Goal: Communication & Community: Answer question/provide support

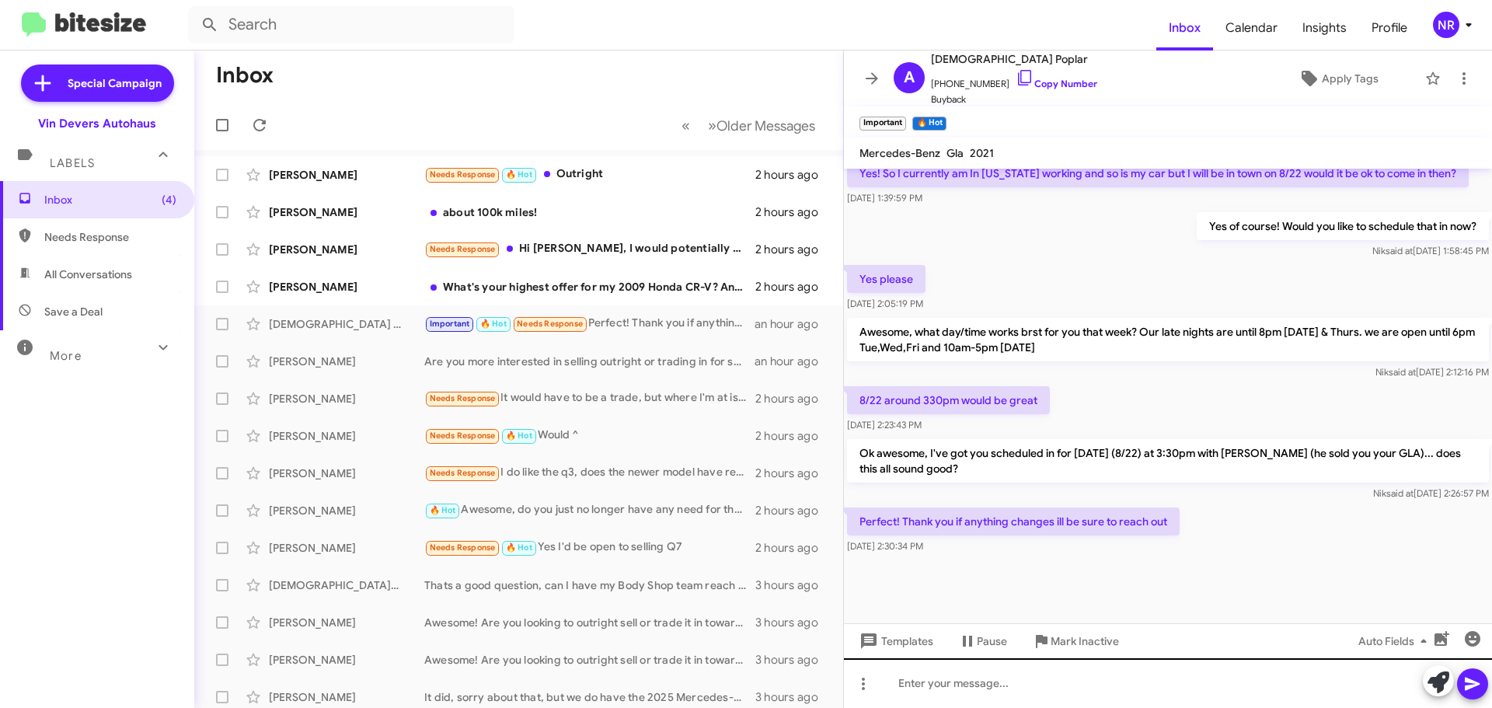
scroll to position [650, 0]
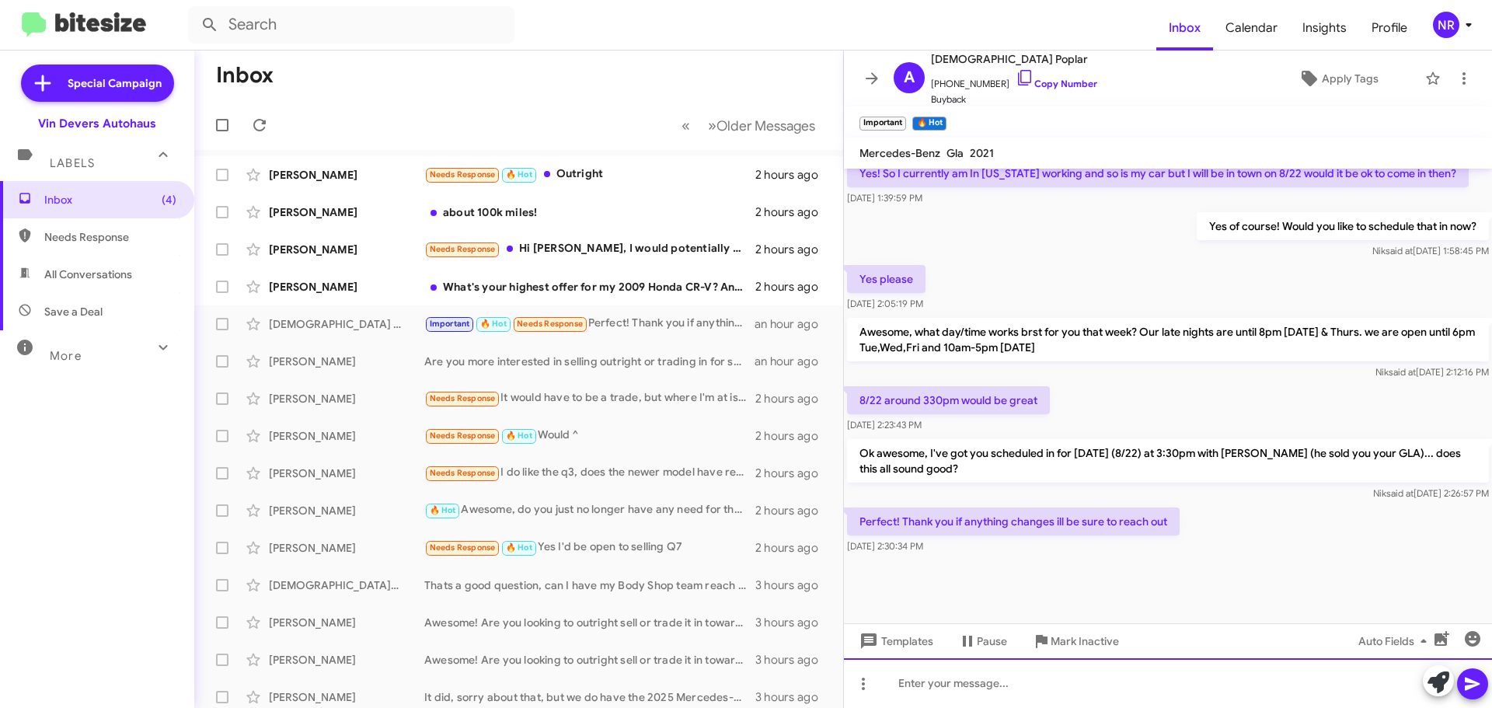
click at [1082, 678] on div at bounding box center [1168, 683] width 648 height 50
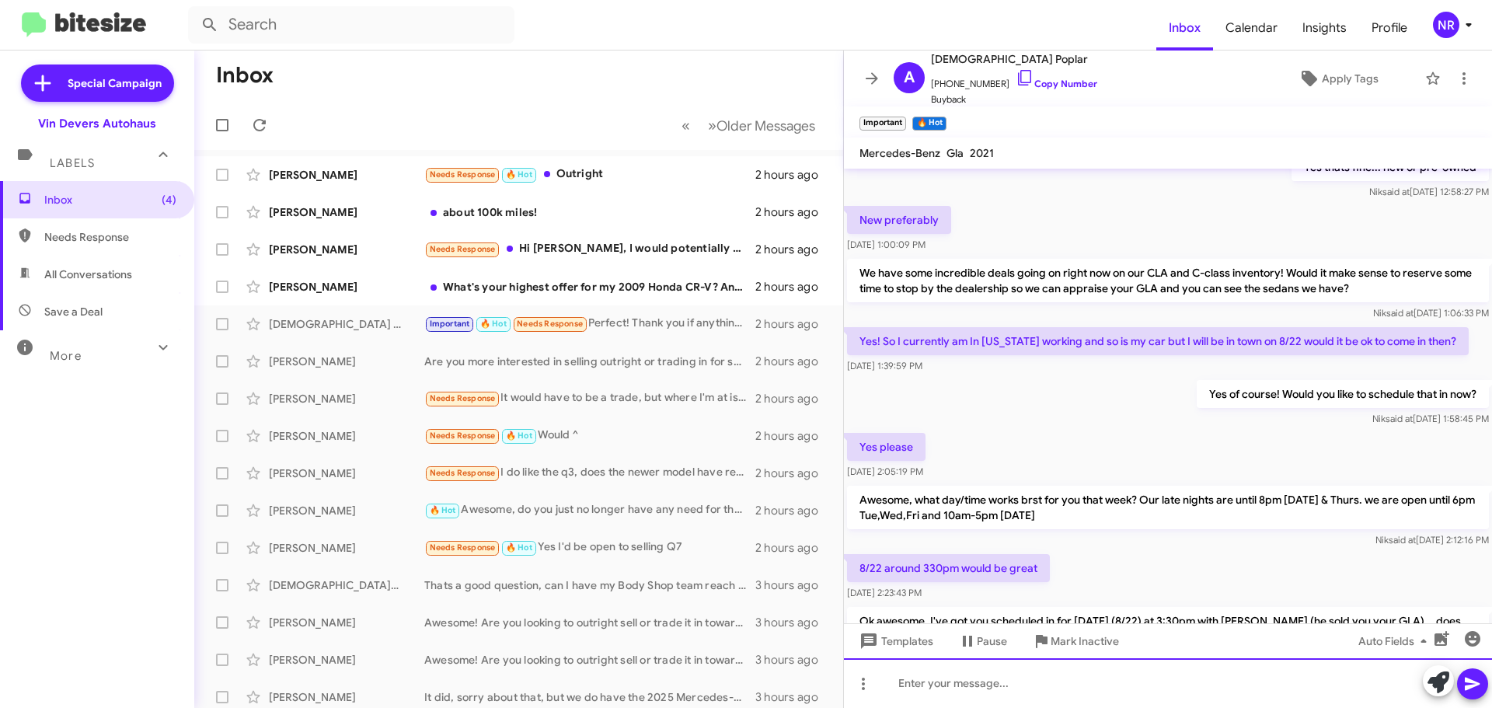
scroll to position [706, 0]
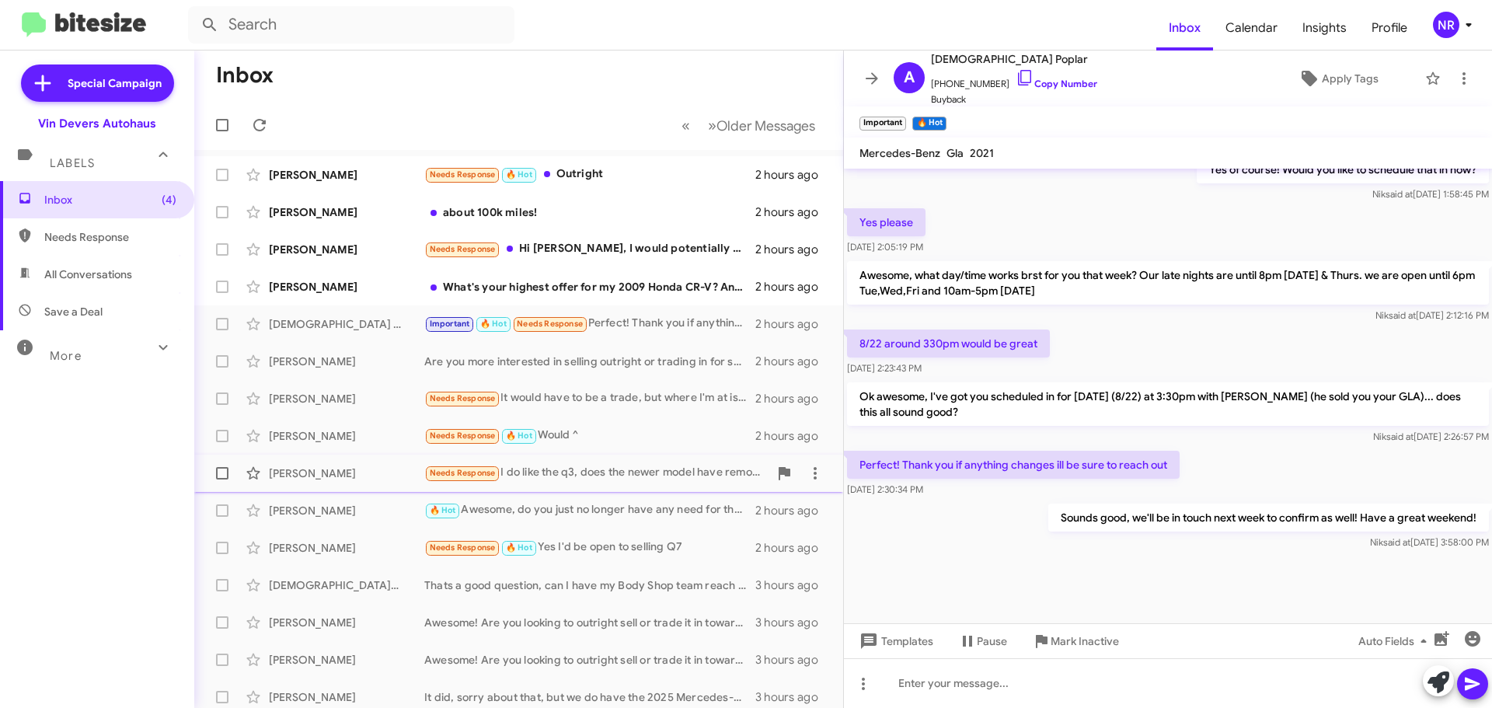
click at [591, 482] on div "Needs Response I do like the q3, does the newer model have remote start and hea…" at bounding box center [596, 473] width 344 height 18
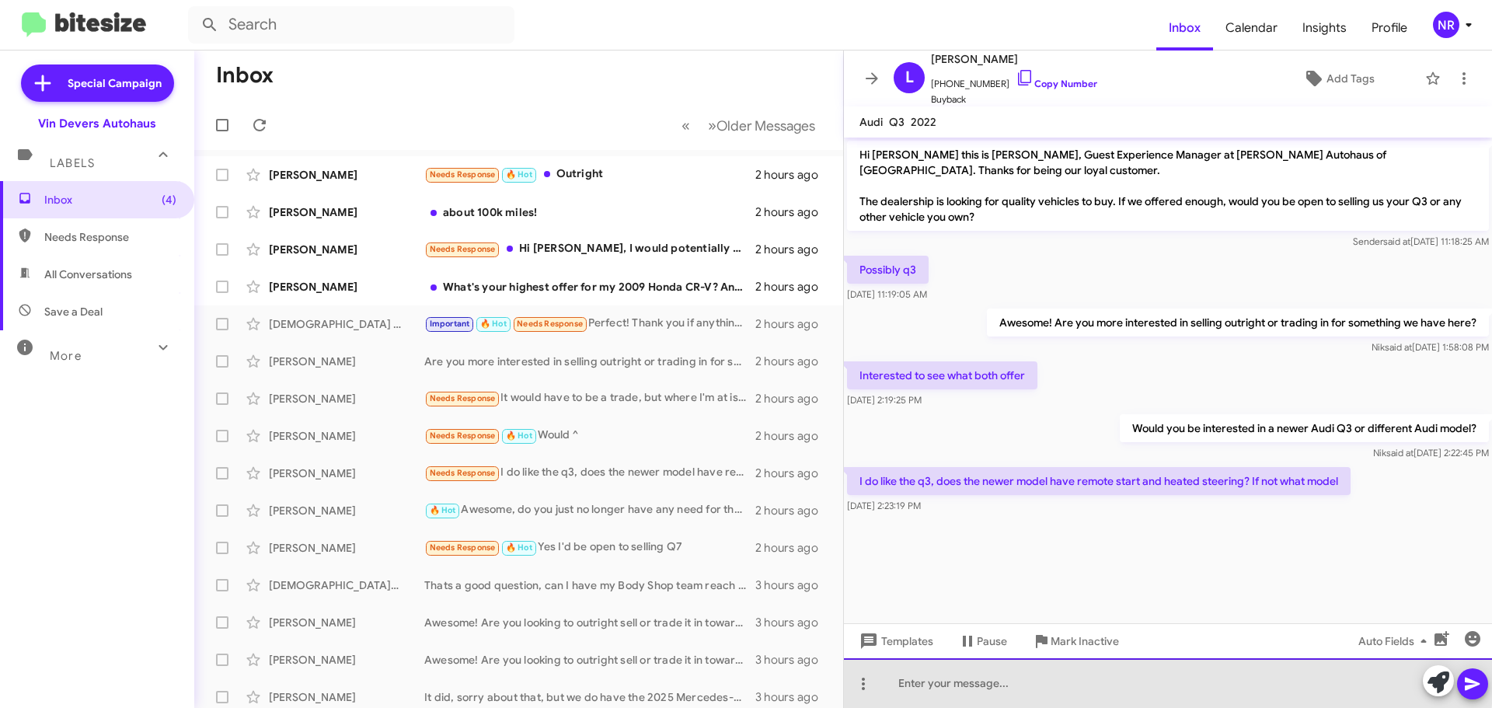
click at [971, 677] on div at bounding box center [1168, 683] width 648 height 50
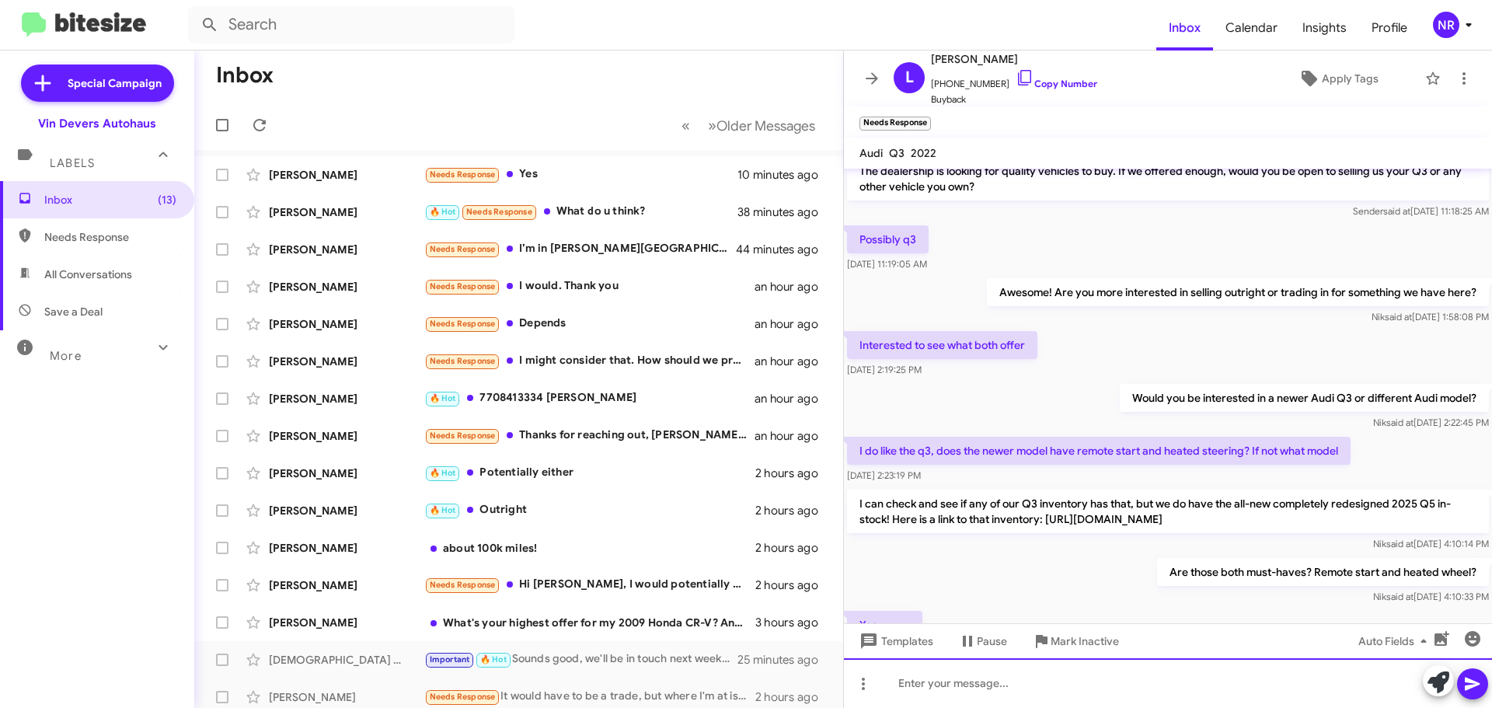
scroll to position [149, 0]
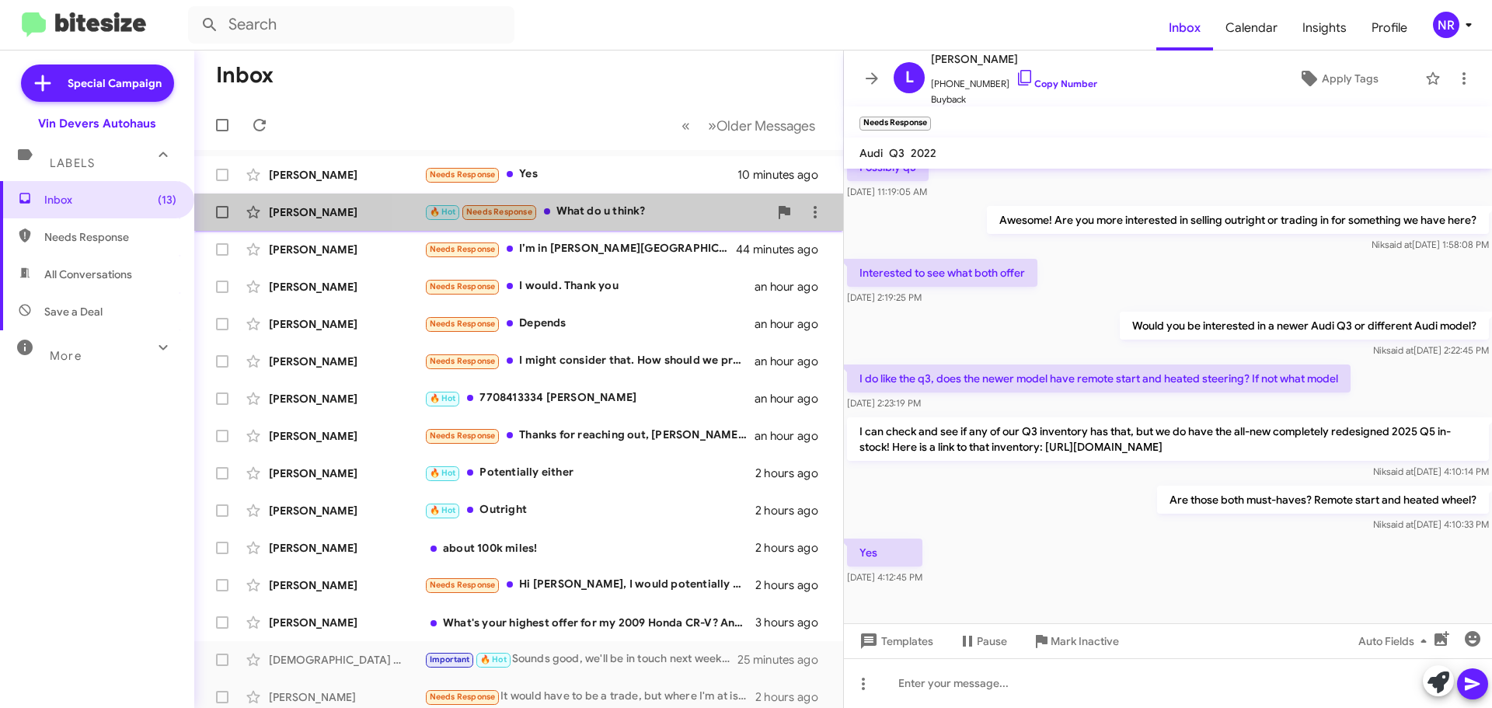
click at [654, 218] on div "🔥 Hot Needs Response What do u think?" at bounding box center [596, 212] width 344 height 18
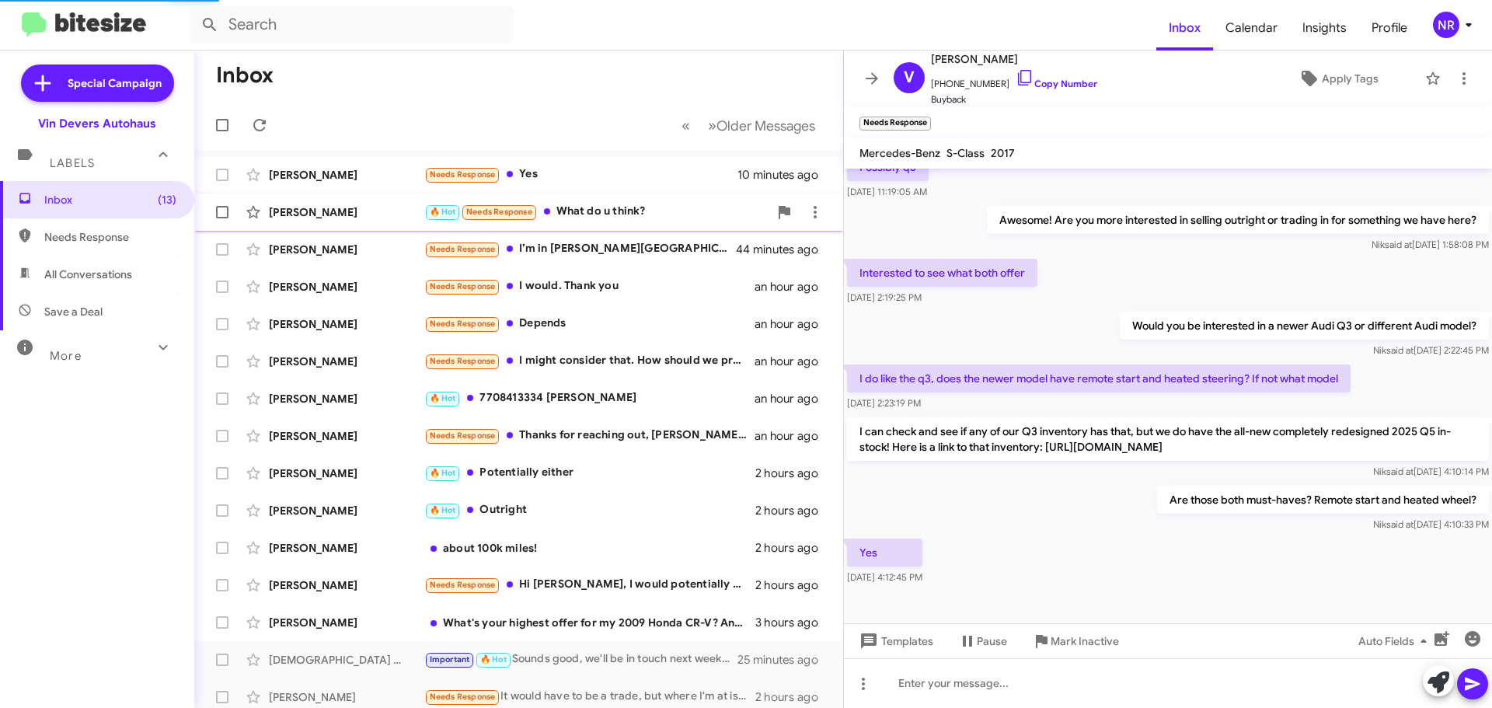
scroll to position [134, 0]
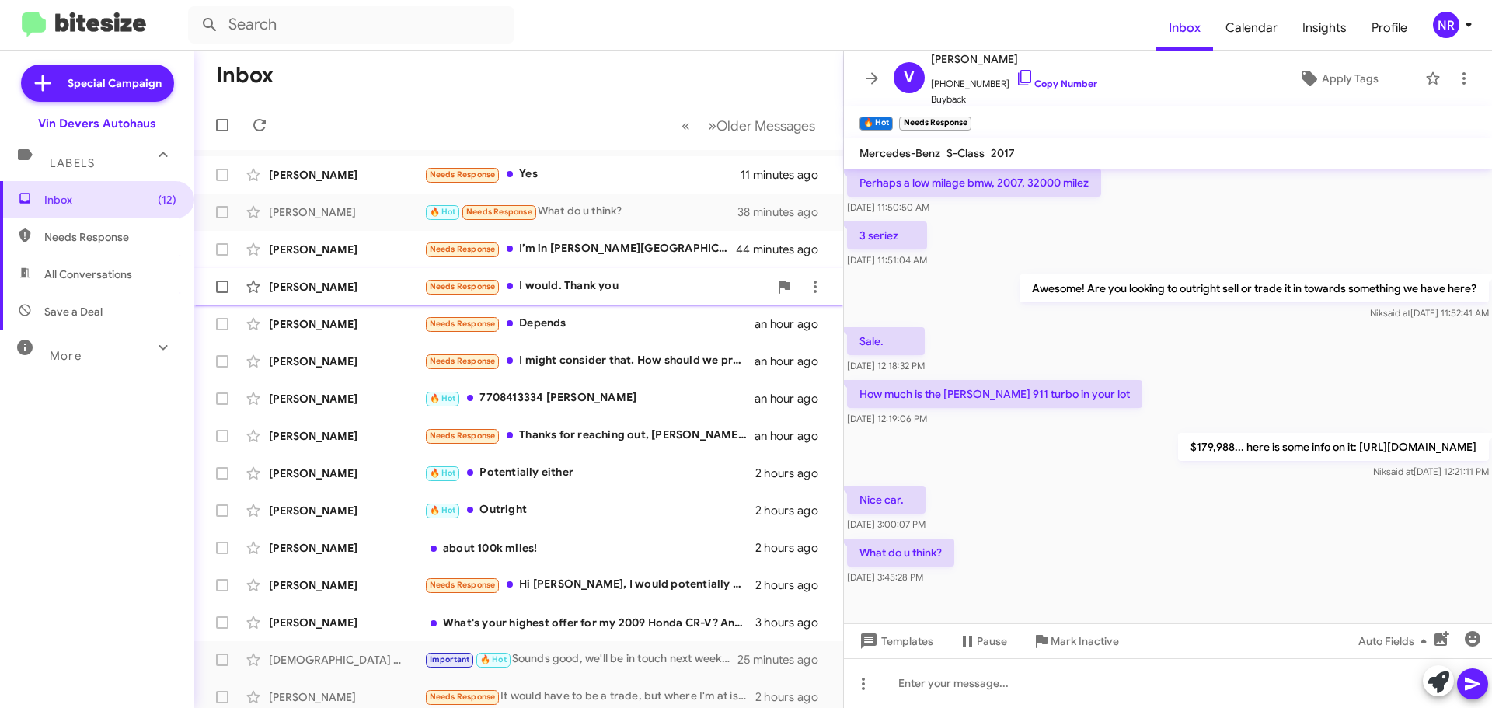
click at [625, 283] on div "Needs Response I would. Thank you" at bounding box center [596, 286] width 344 height 18
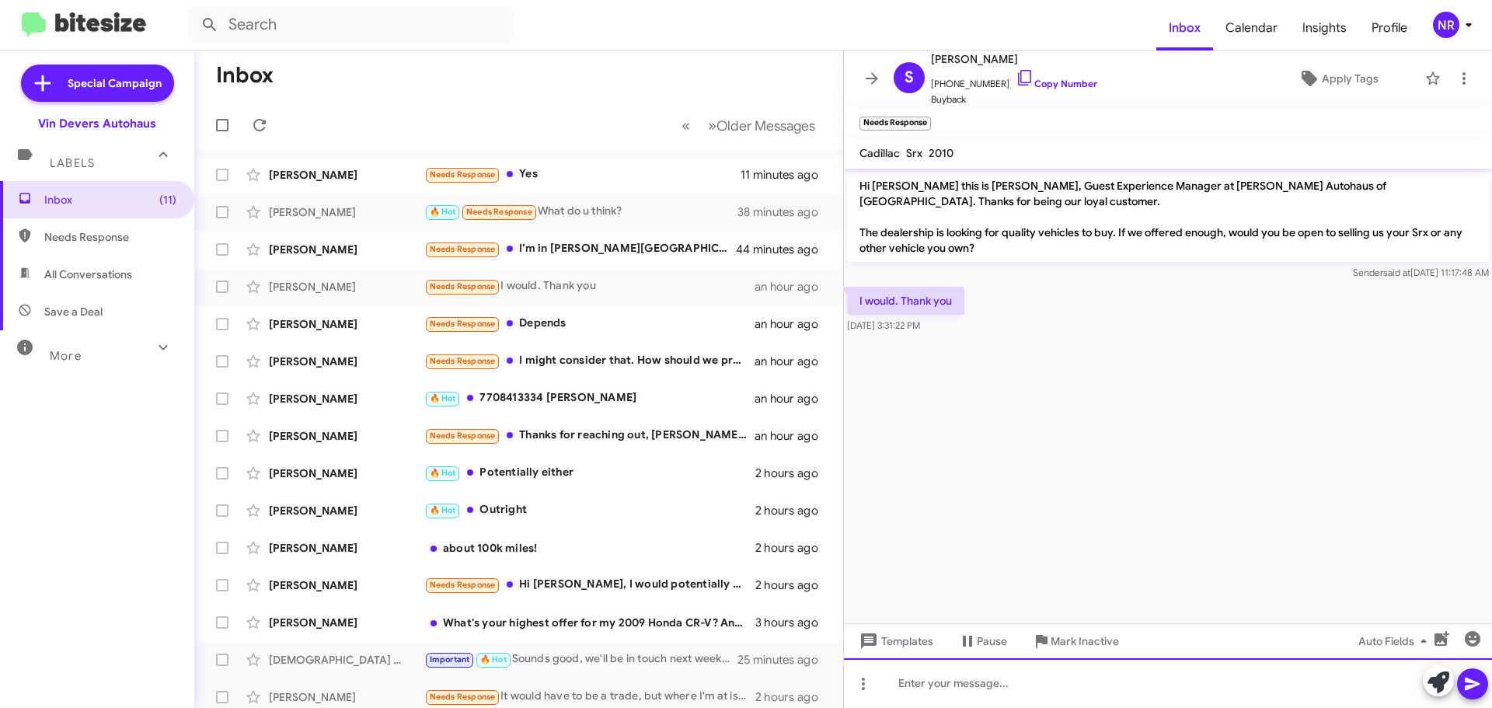
click at [1039, 674] on div at bounding box center [1168, 683] width 648 height 50
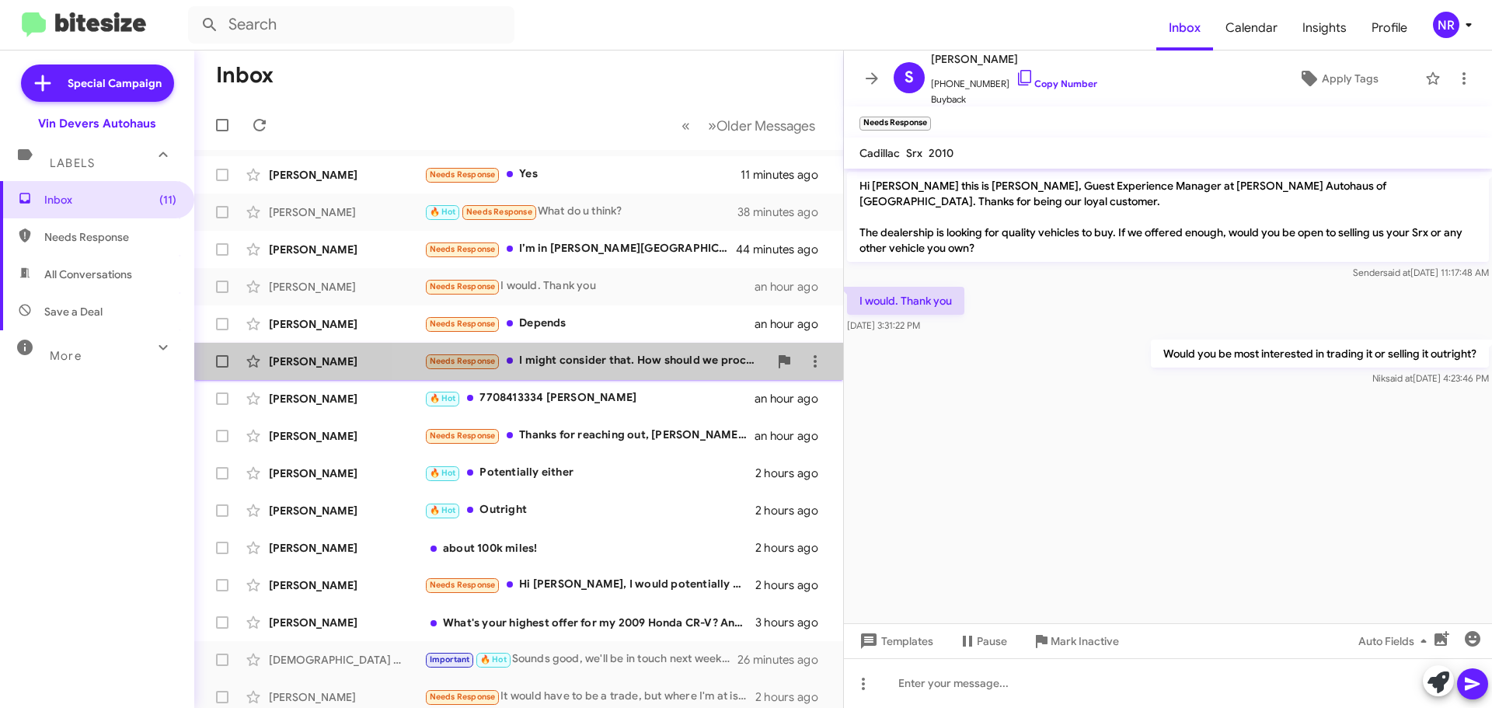
click at [619, 362] on div "Needs Response I might consider that. How should we proceed?" at bounding box center [596, 361] width 344 height 18
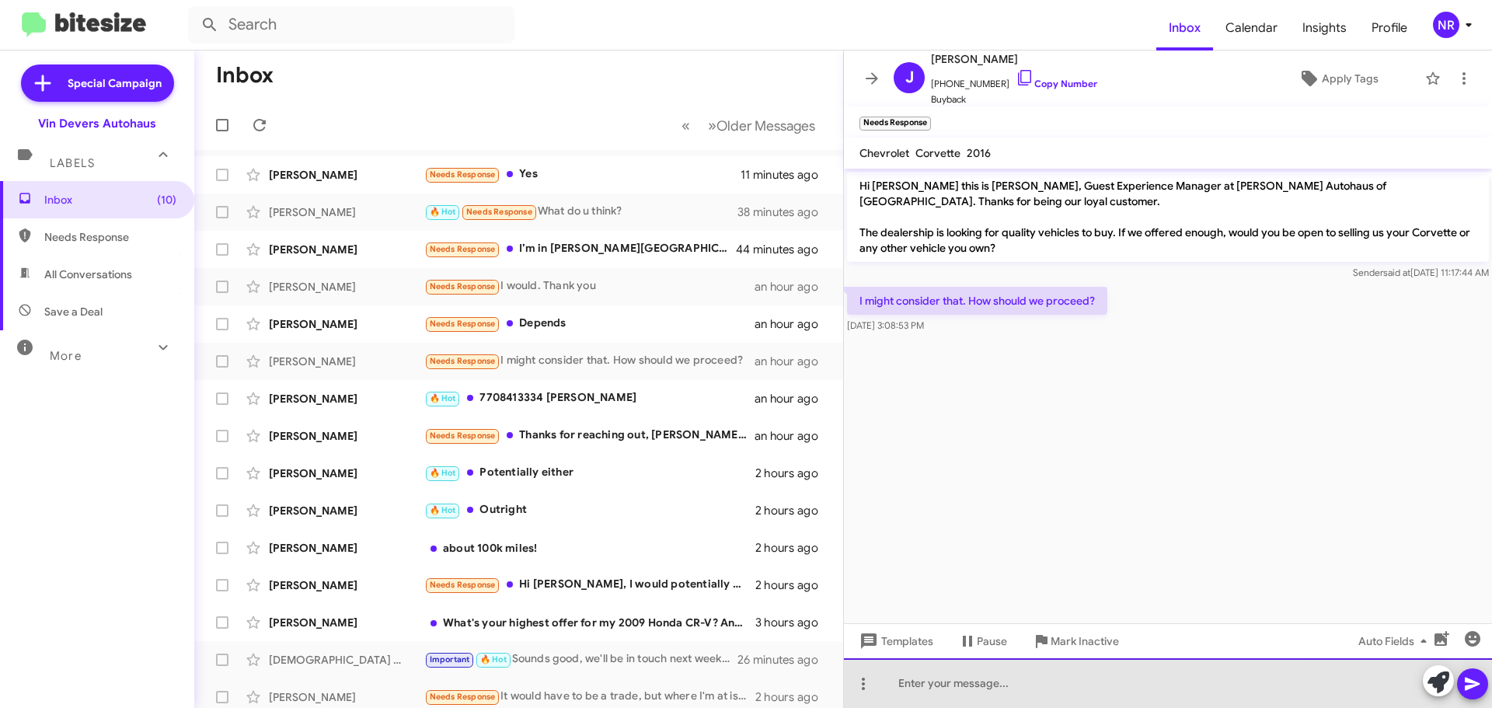
click at [1004, 673] on div at bounding box center [1168, 683] width 648 height 50
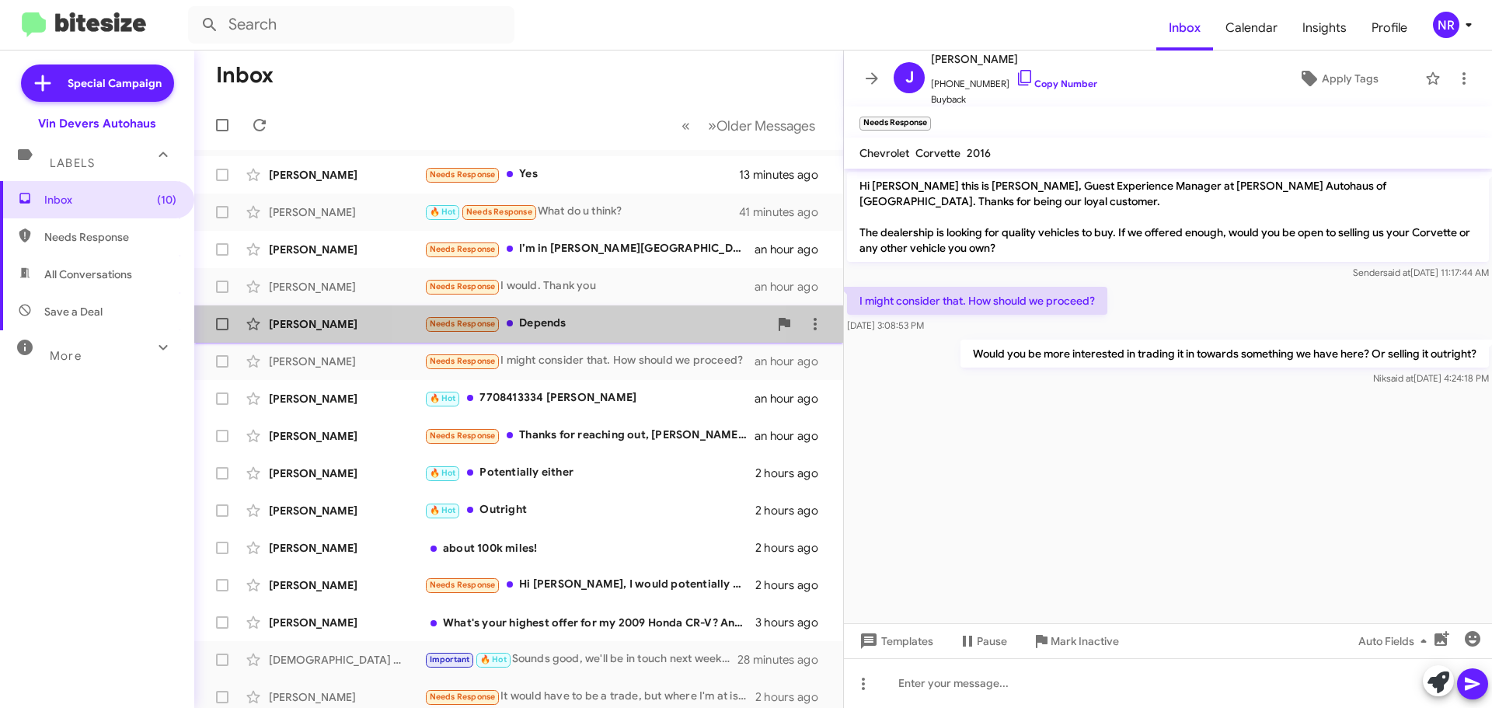
click at [603, 324] on div "Needs Response Depends" at bounding box center [596, 324] width 344 height 18
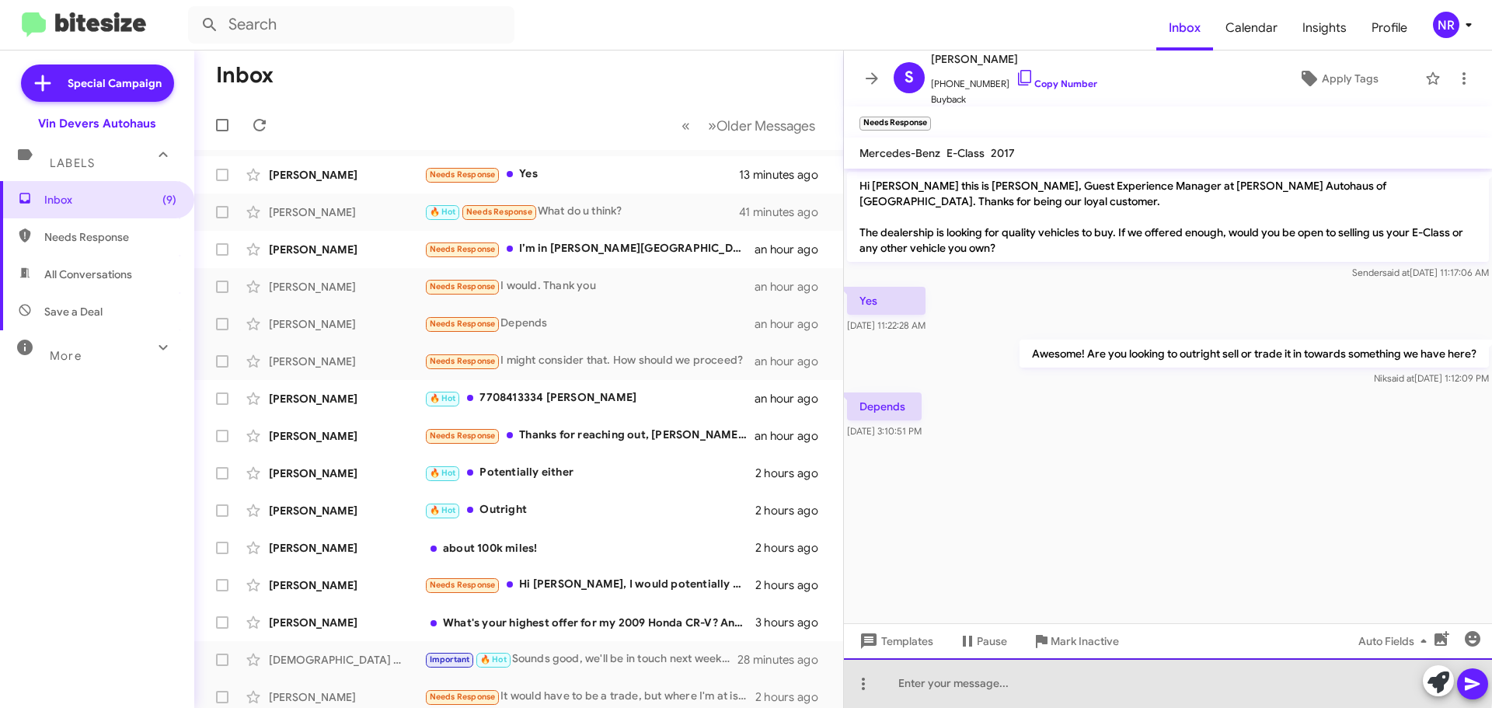
click at [966, 674] on div at bounding box center [1168, 683] width 648 height 50
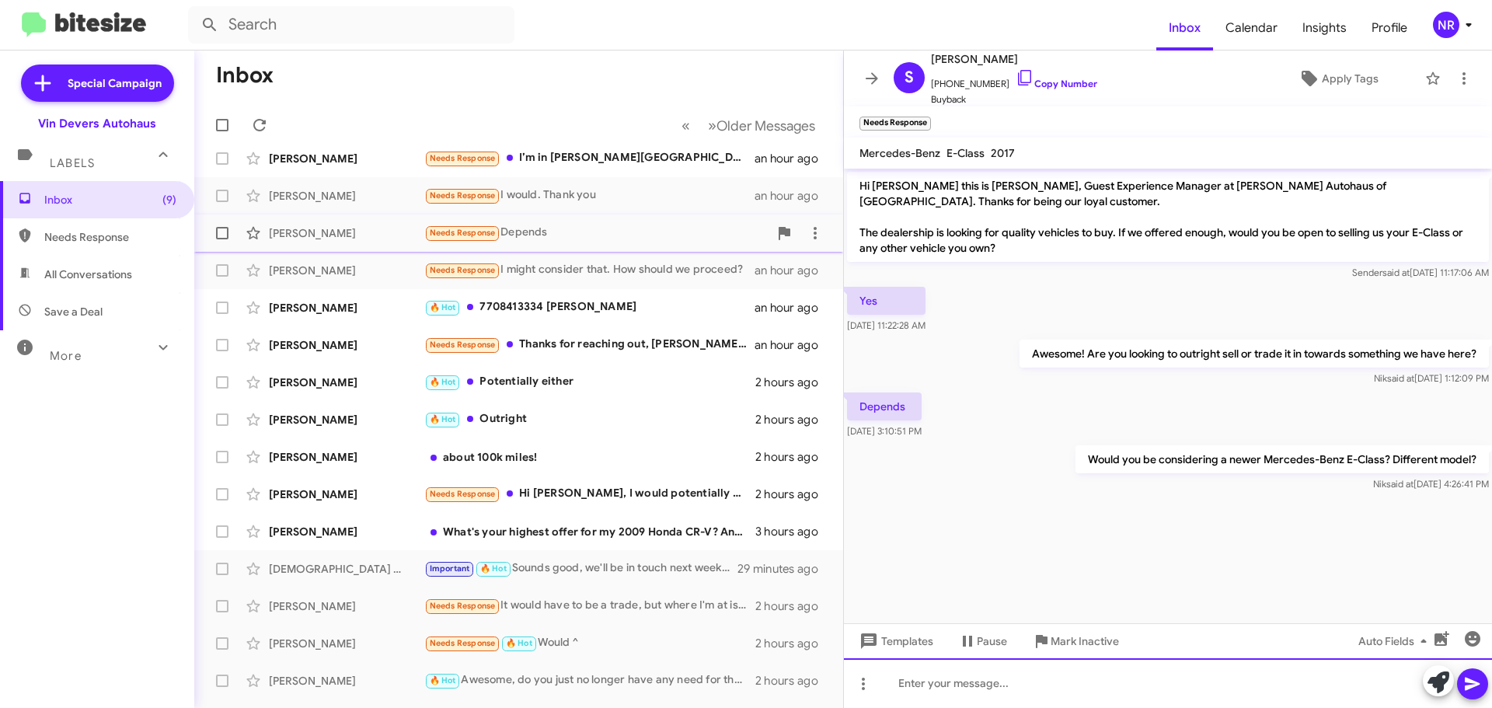
scroll to position [194, 0]
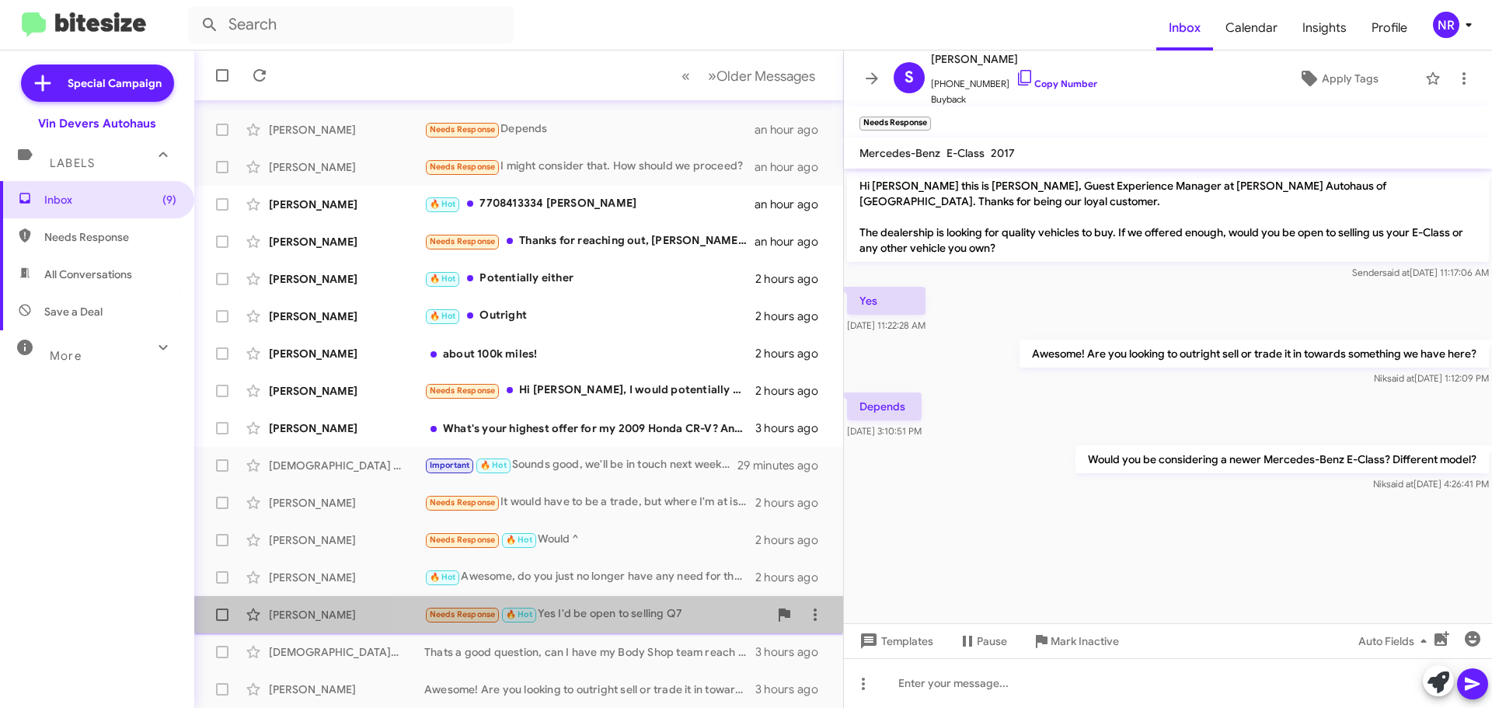
click at [631, 622] on div "Needs Response 🔥 Hot Yes I'd be open to selling Q7" at bounding box center [596, 614] width 344 height 18
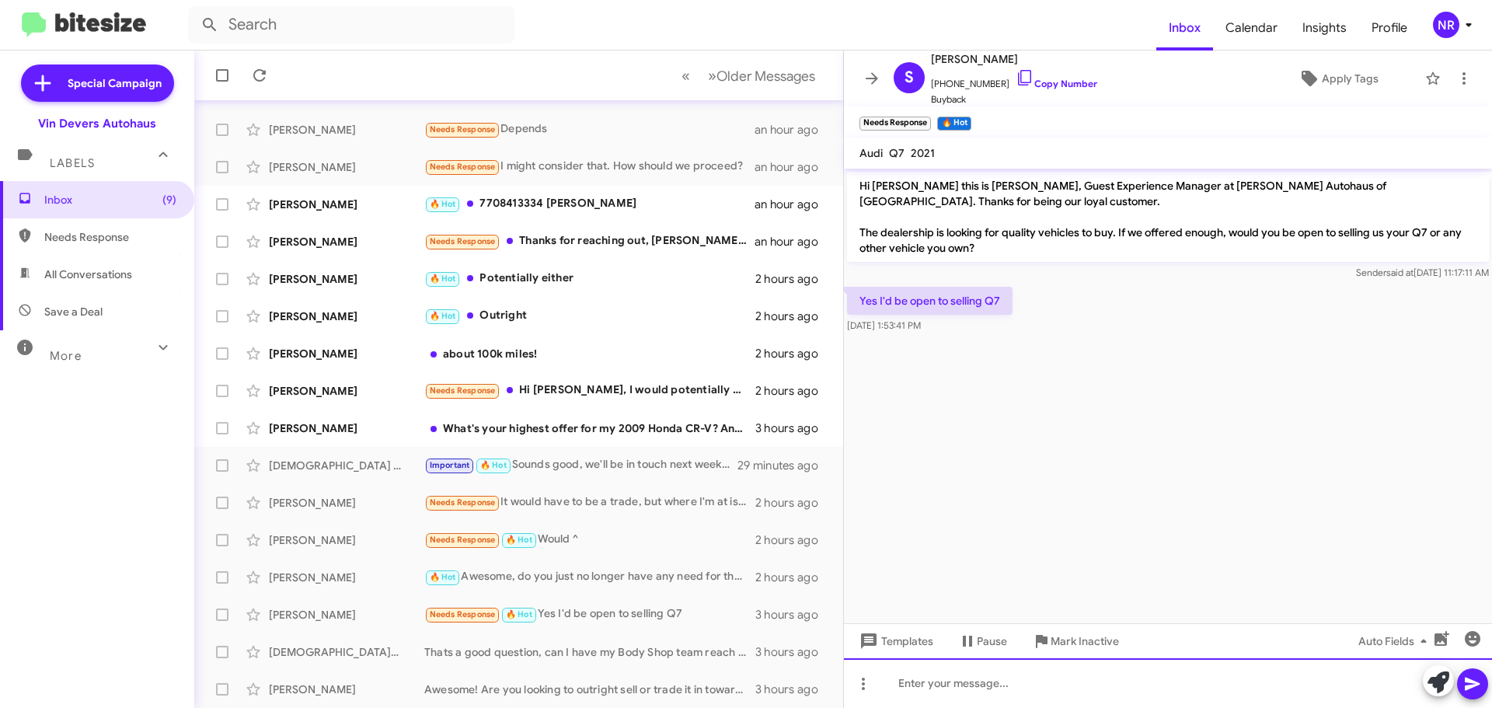
click at [1081, 673] on div at bounding box center [1168, 683] width 648 height 50
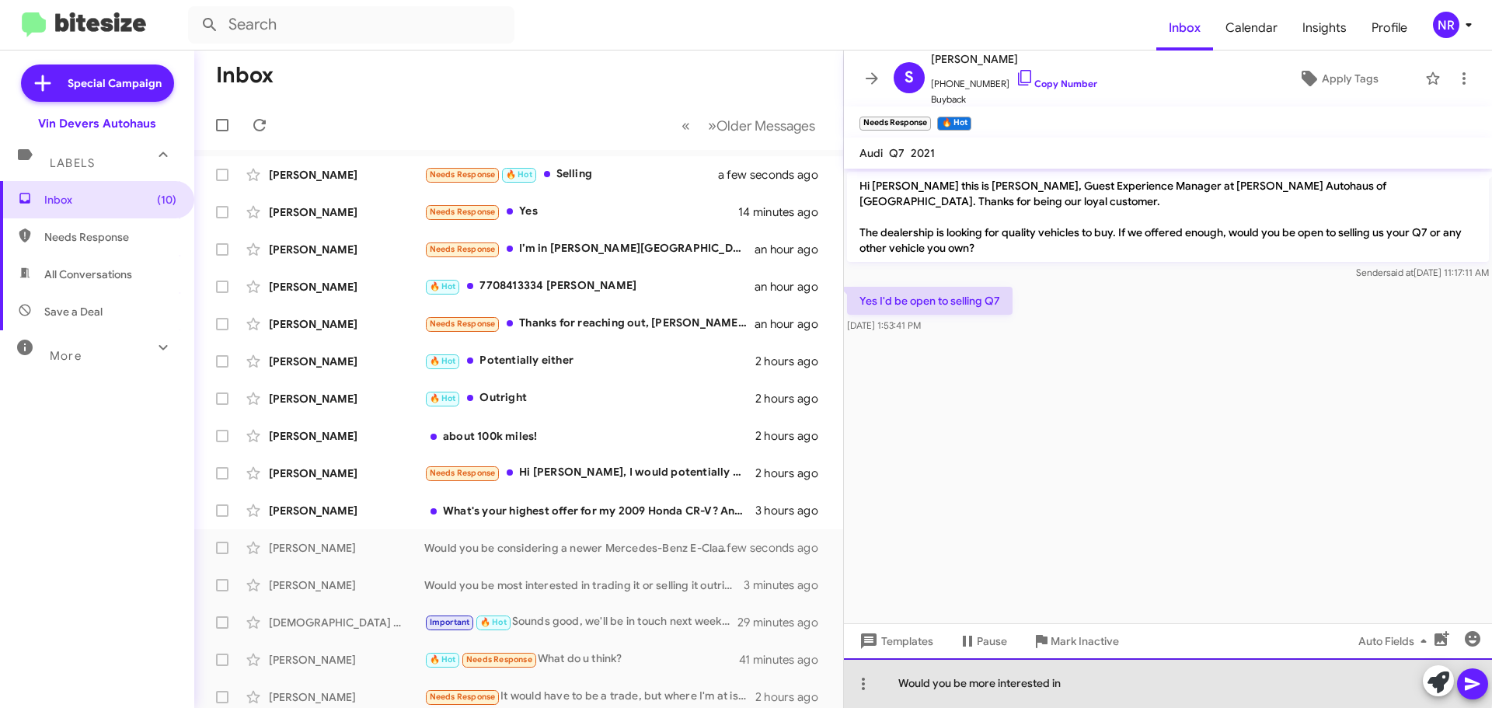
click at [1098, 681] on div "Would you be more interested in" at bounding box center [1168, 683] width 648 height 50
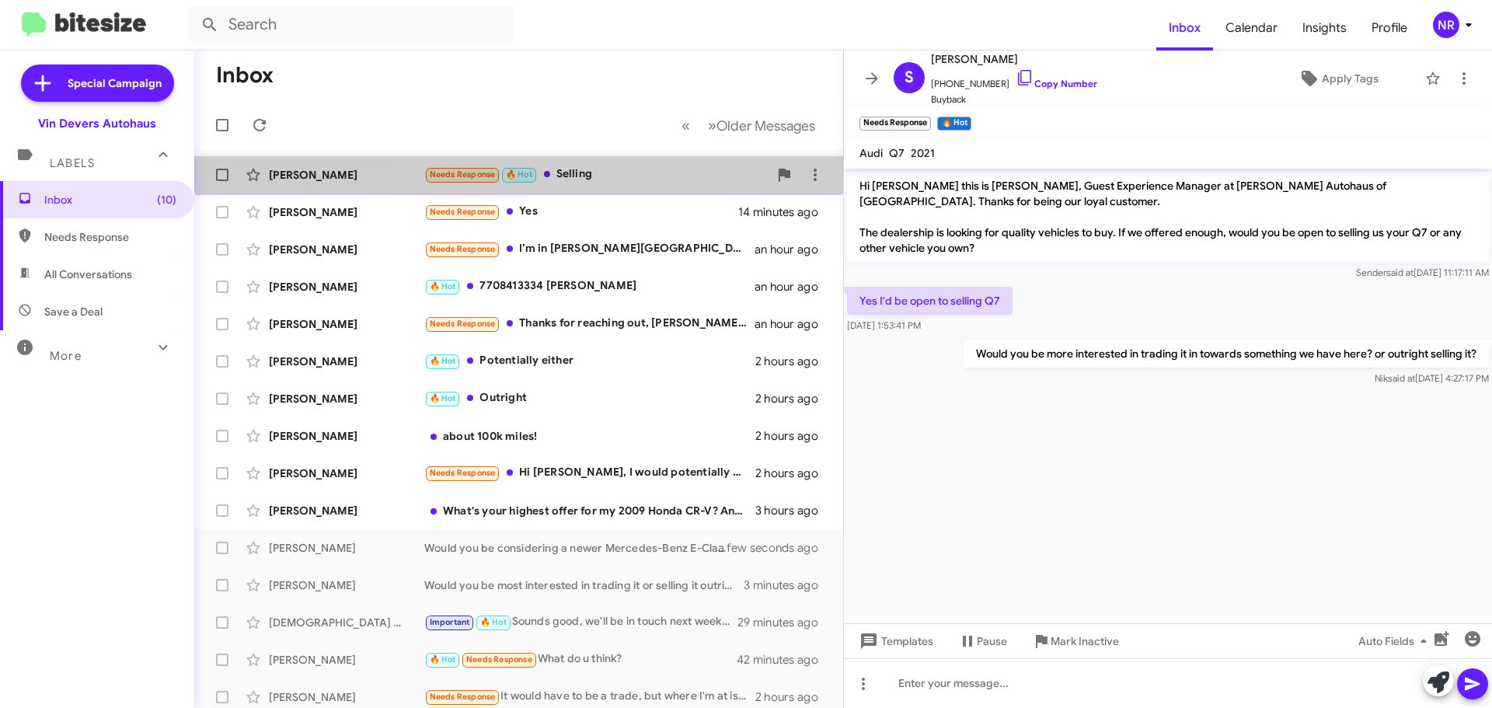
click at [613, 170] on div "Needs Response 🔥 Hot Selling" at bounding box center [596, 175] width 344 height 18
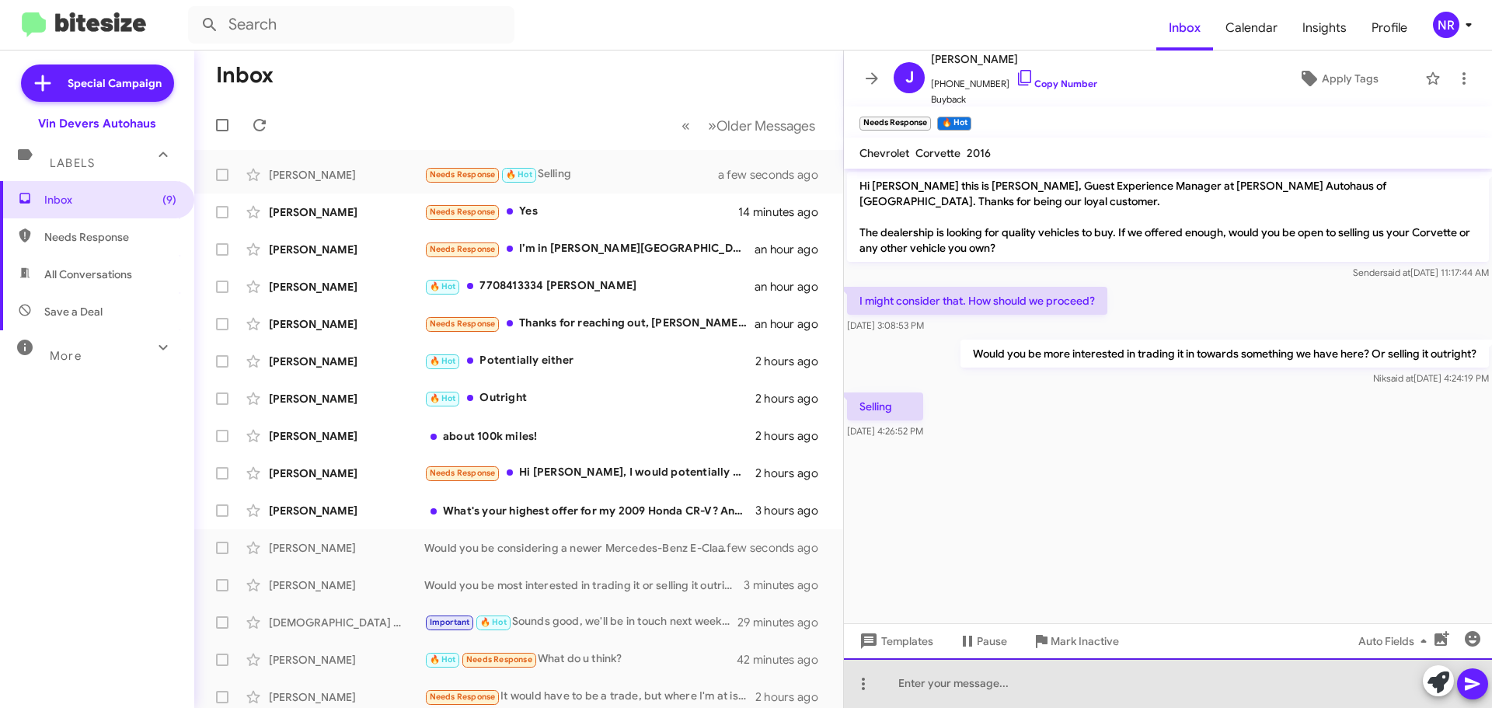
click at [1040, 681] on div at bounding box center [1168, 683] width 648 height 50
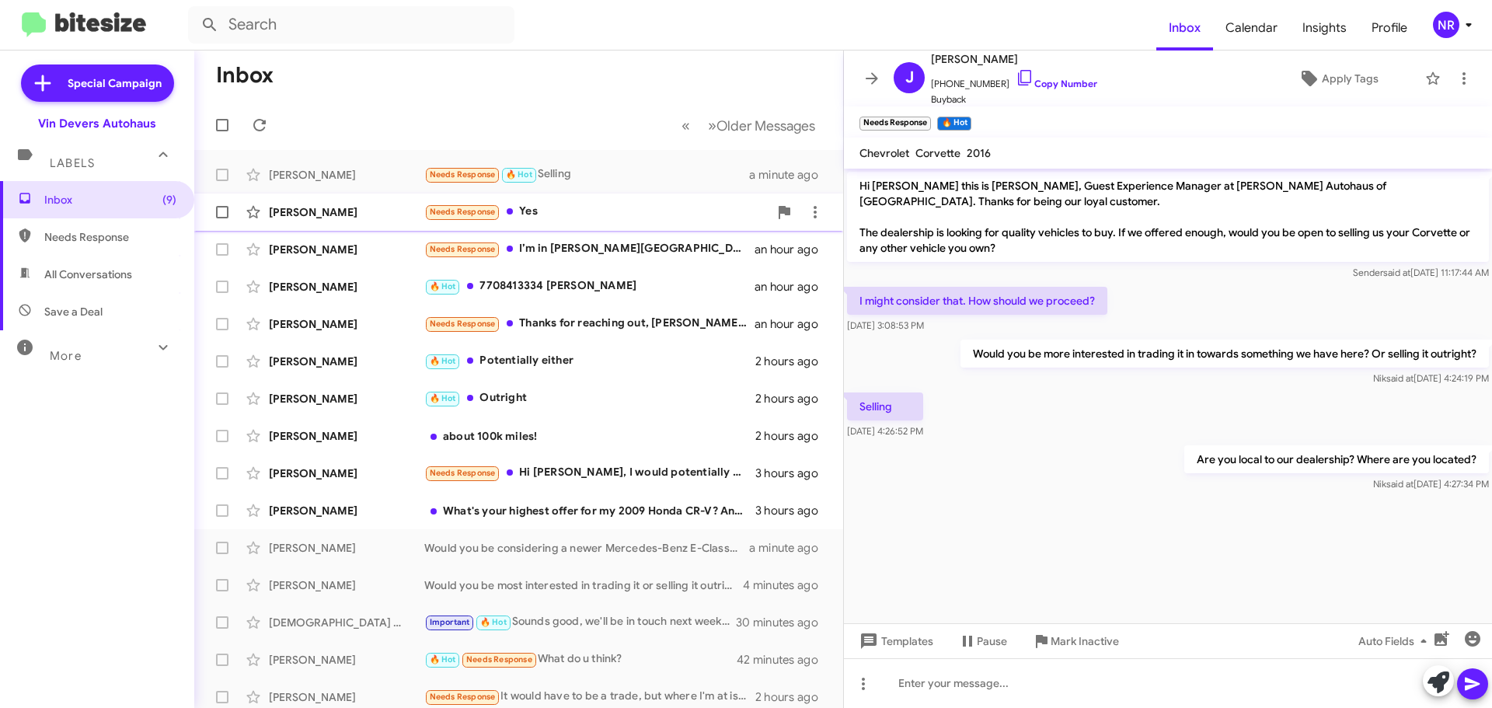
click at [599, 215] on div "Needs Response Yes" at bounding box center [596, 212] width 344 height 18
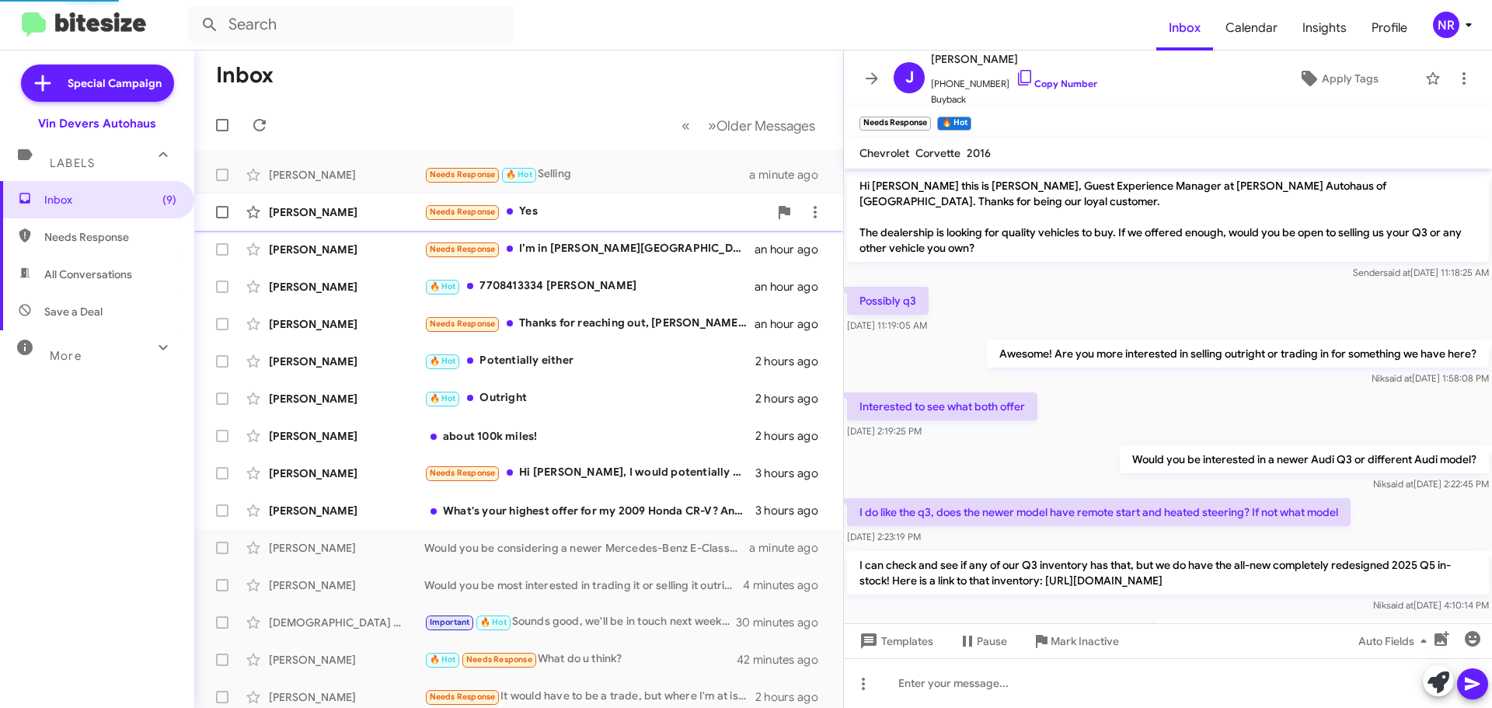
scroll to position [149, 0]
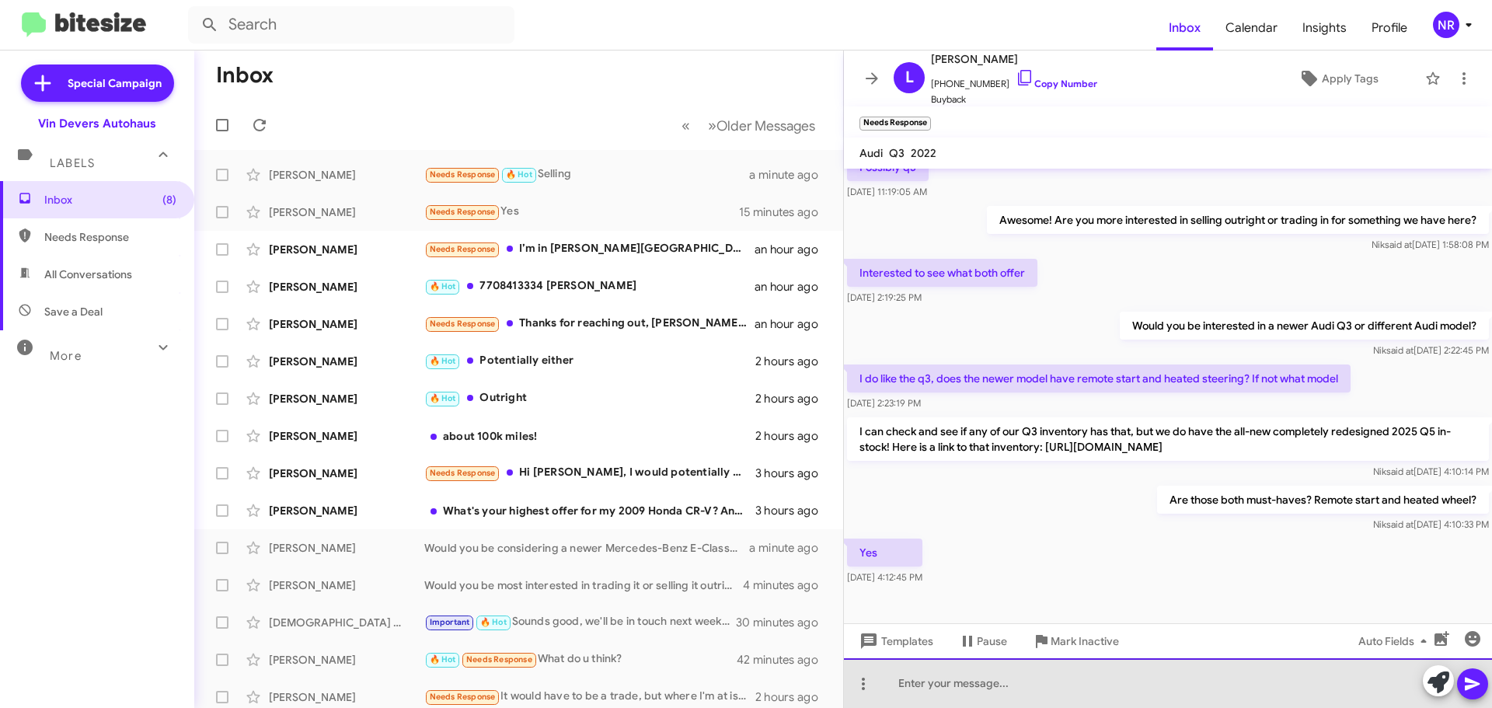
click at [1063, 666] on div at bounding box center [1168, 683] width 648 height 50
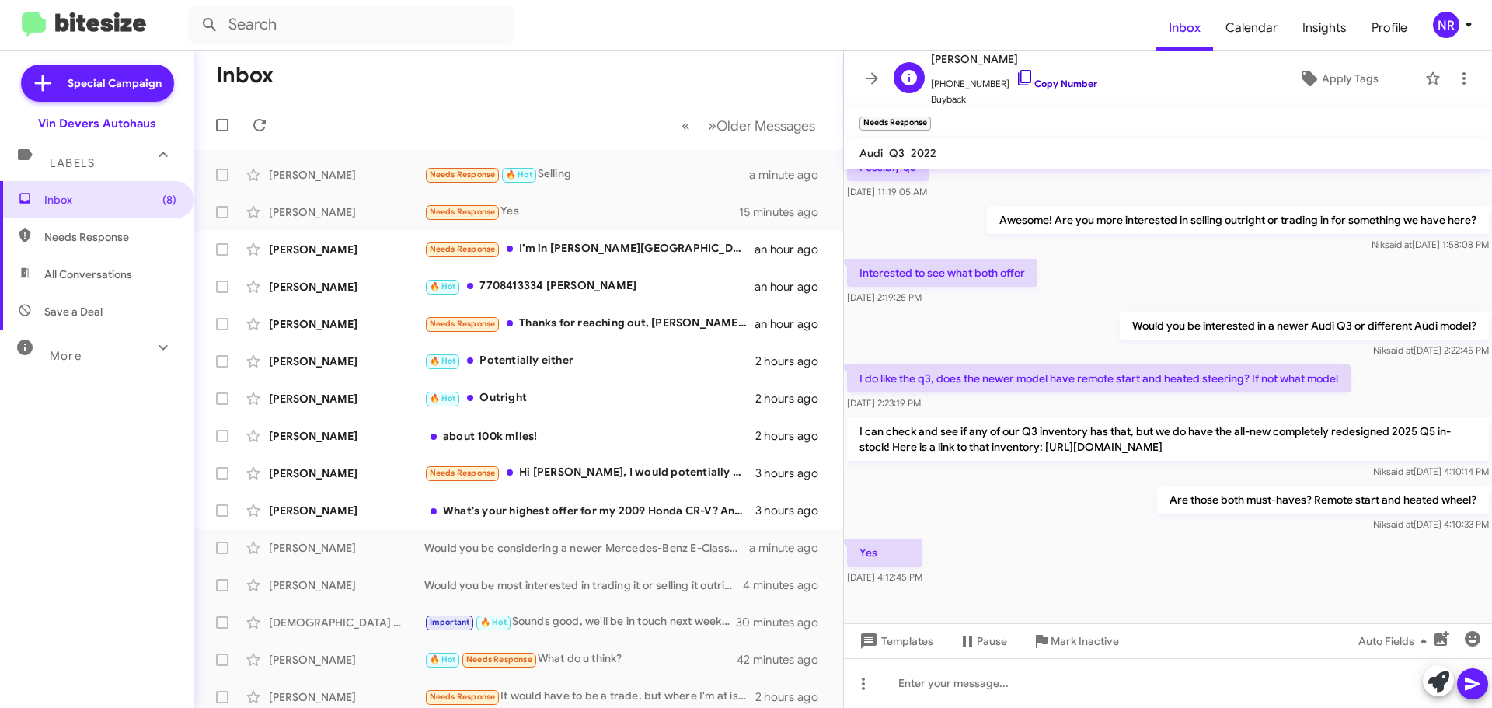
click at [1016, 78] on icon at bounding box center [1025, 77] width 19 height 19
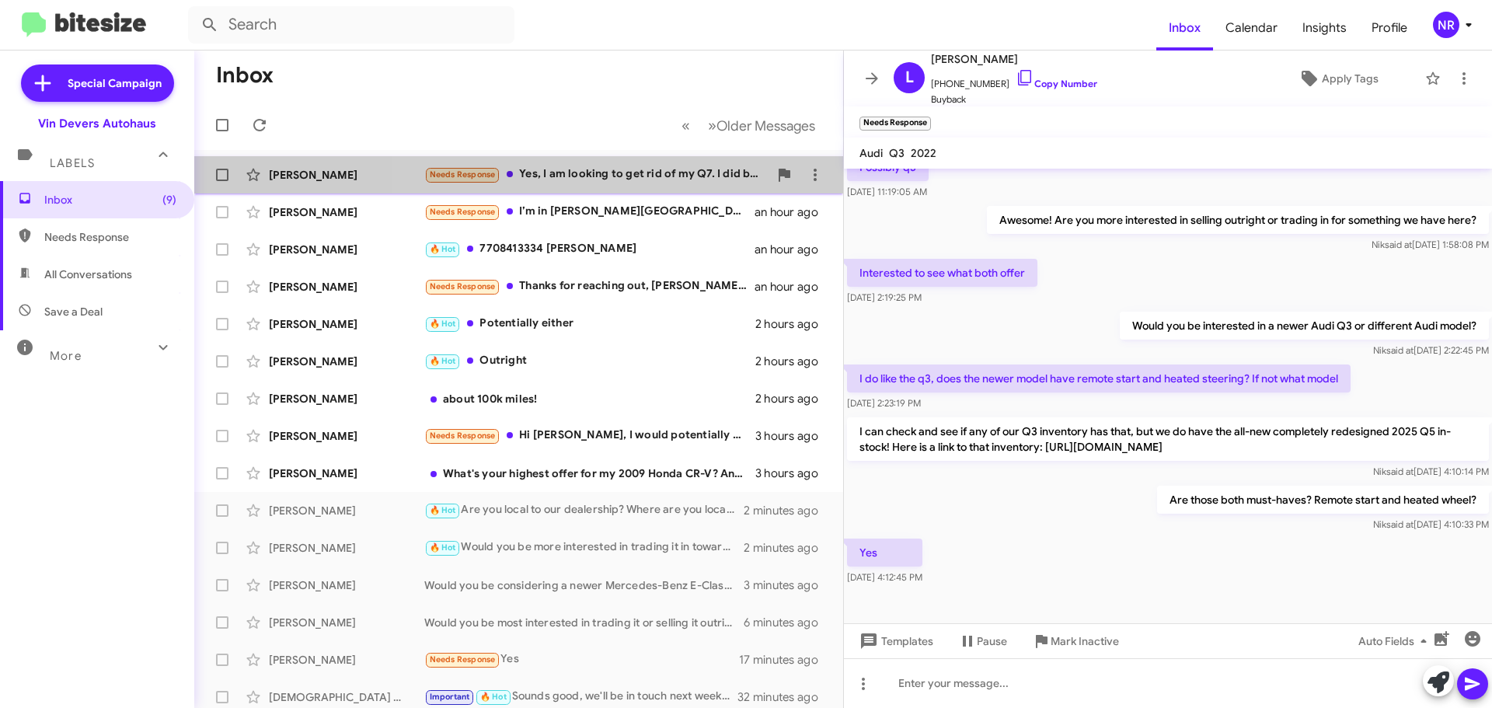
click at [630, 171] on div "Needs Response Yes, I am looking to get rid of my Q7. I did bring it into the b…" at bounding box center [596, 175] width 344 height 18
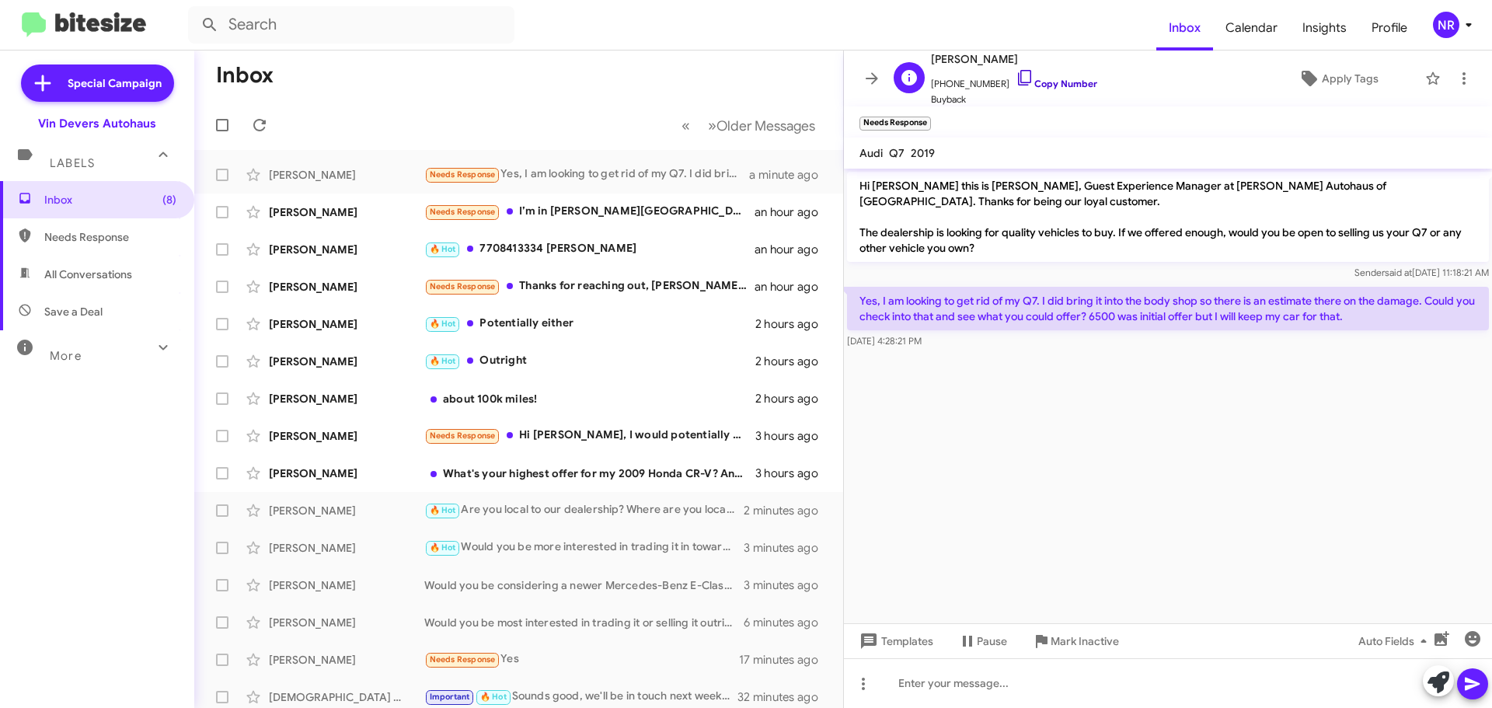
click at [1016, 78] on icon at bounding box center [1025, 77] width 19 height 19
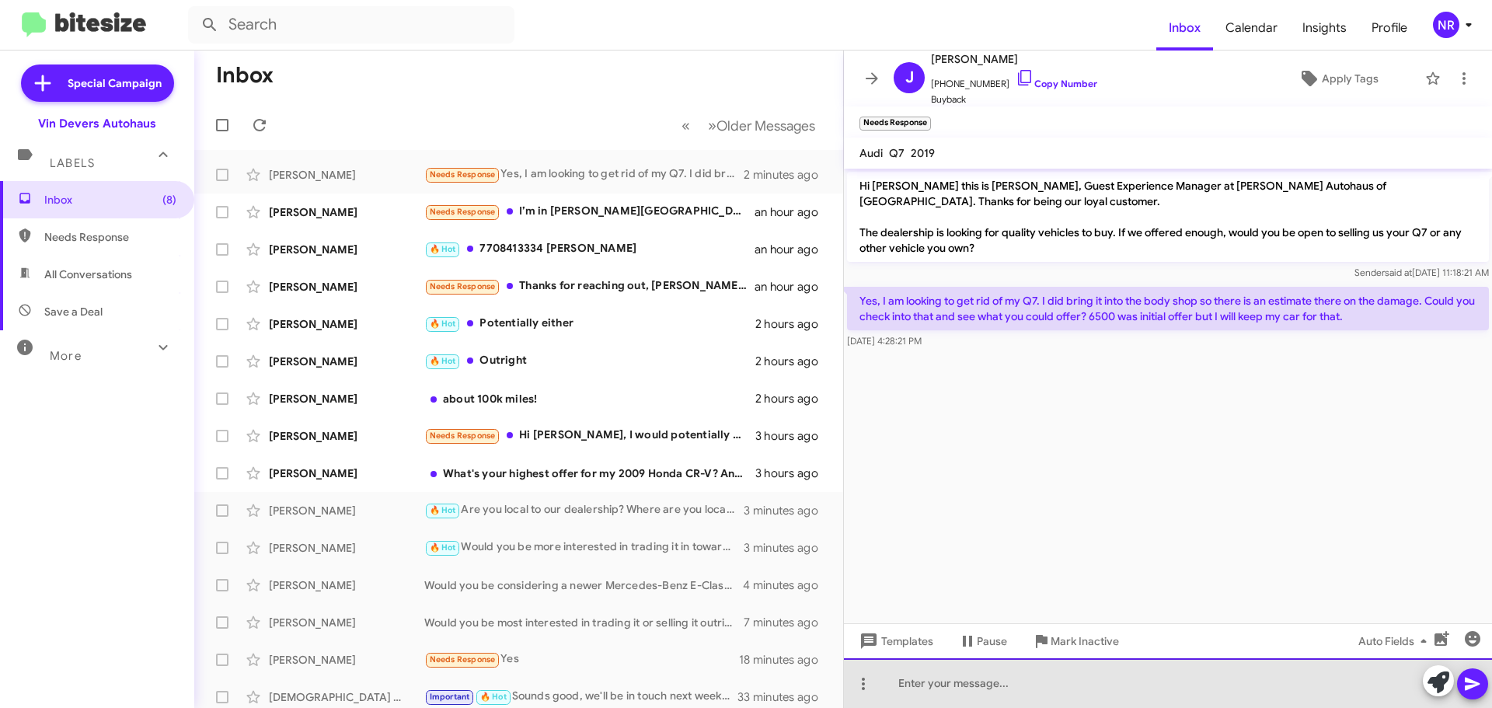
click at [1041, 672] on div at bounding box center [1168, 683] width 648 height 50
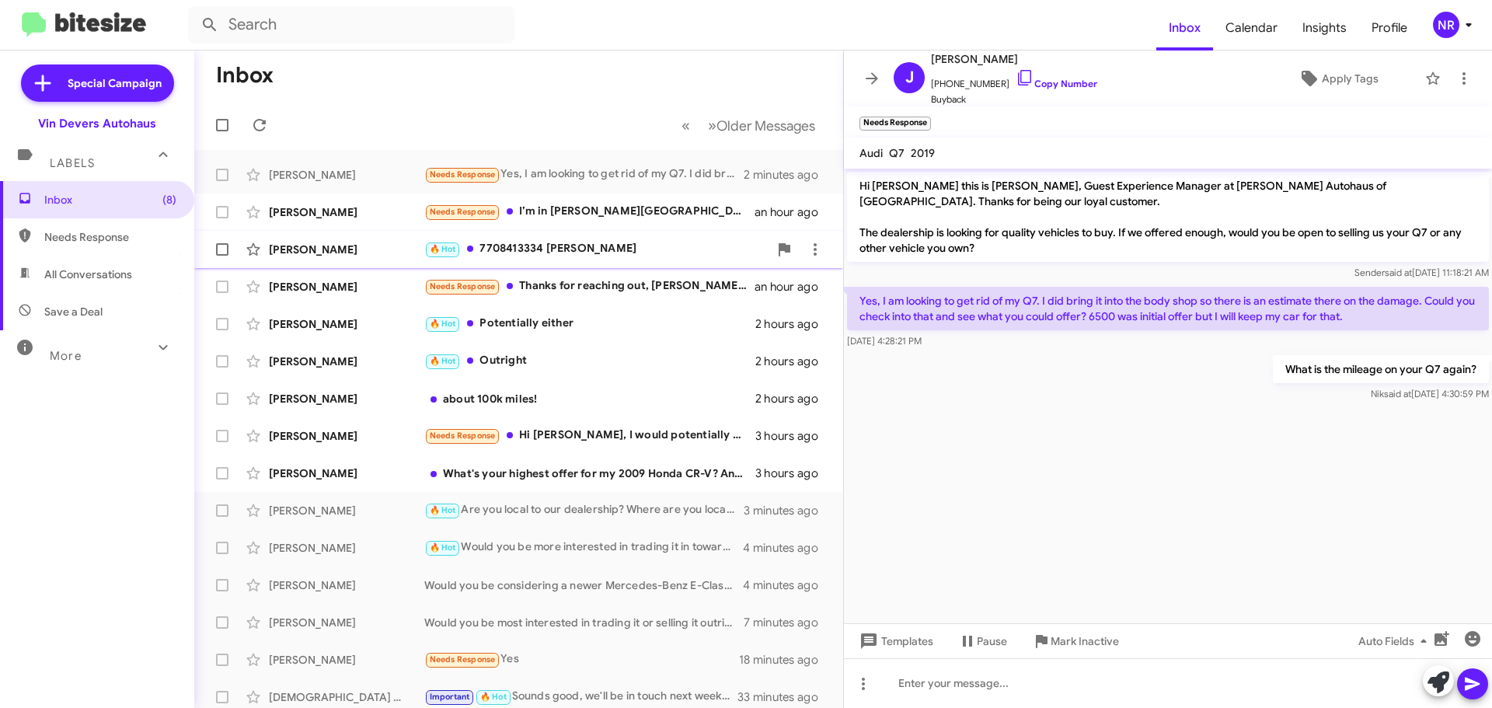
click at [649, 256] on div "🔥 Hot 7708413334 [PERSON_NAME]" at bounding box center [596, 249] width 344 height 18
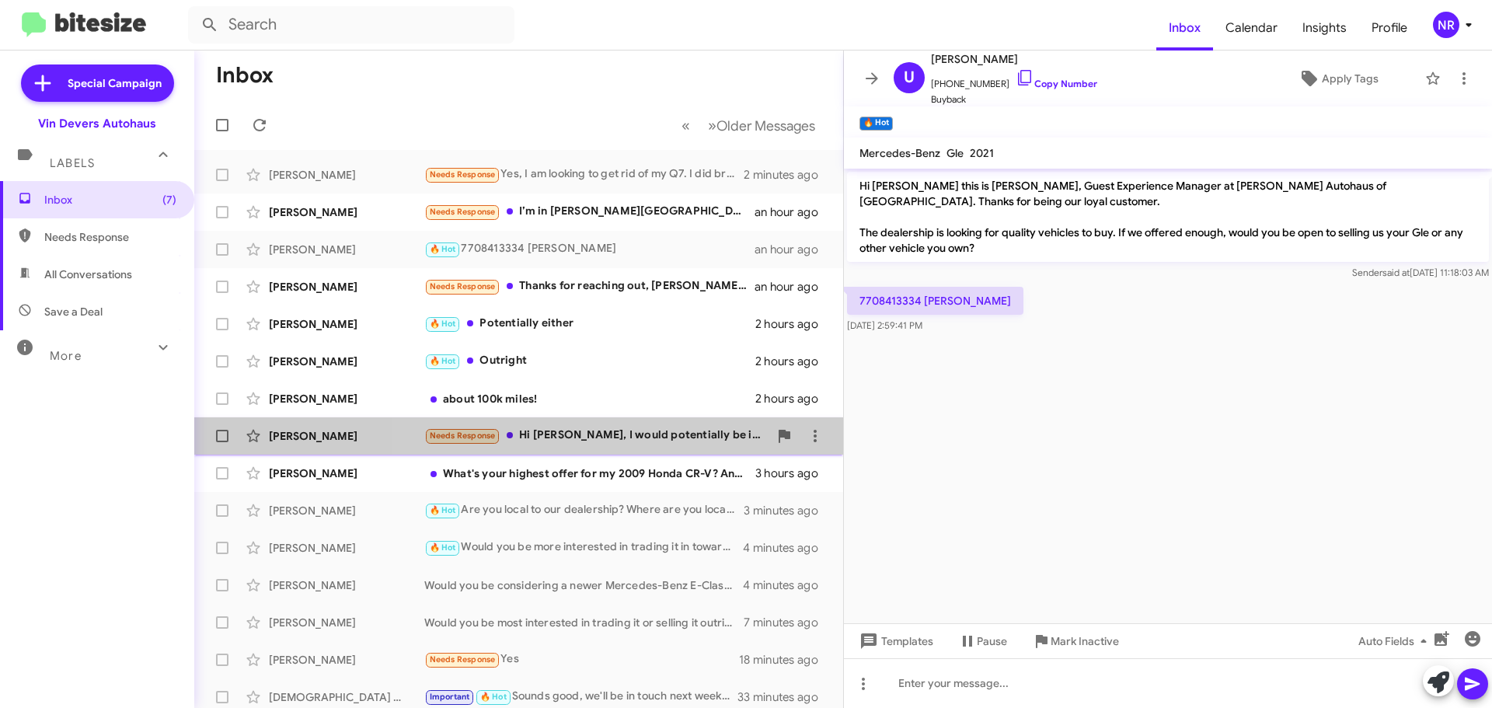
click at [631, 437] on div "Needs Response Hi [PERSON_NAME], I would potentially be interested. One questio…" at bounding box center [596, 436] width 344 height 18
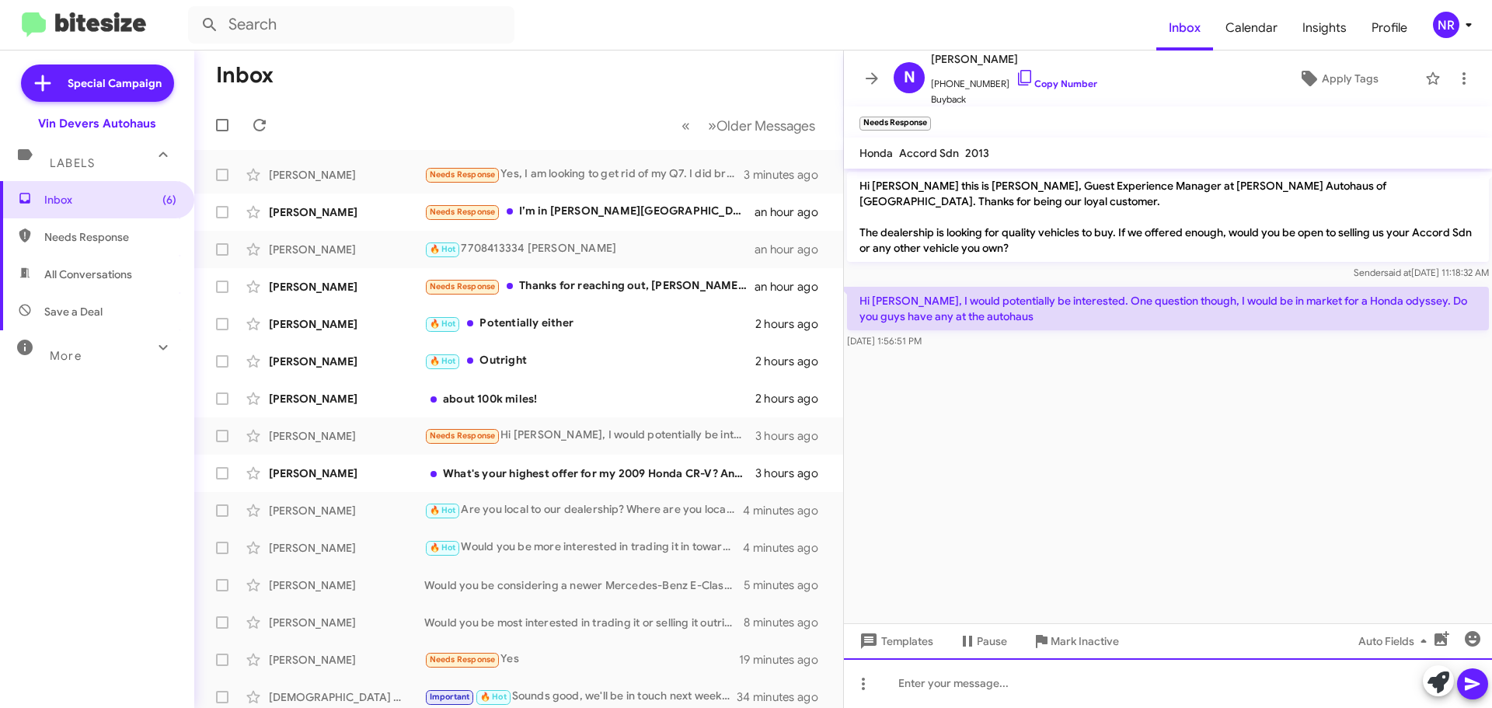
click at [1030, 673] on div at bounding box center [1168, 683] width 648 height 50
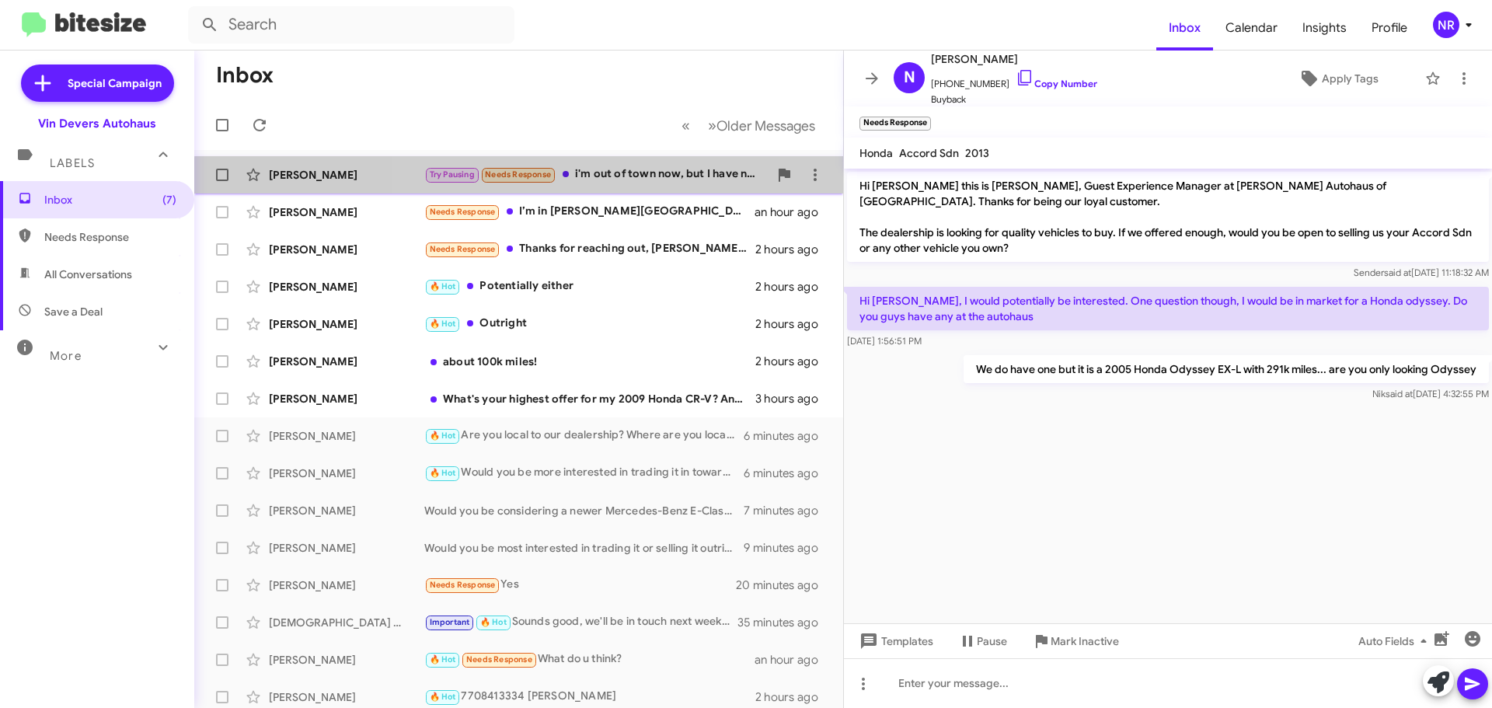
click at [629, 183] on div "Try Pausing Needs Response i'm out of town now, but I have not driven that vehi…" at bounding box center [596, 175] width 344 height 18
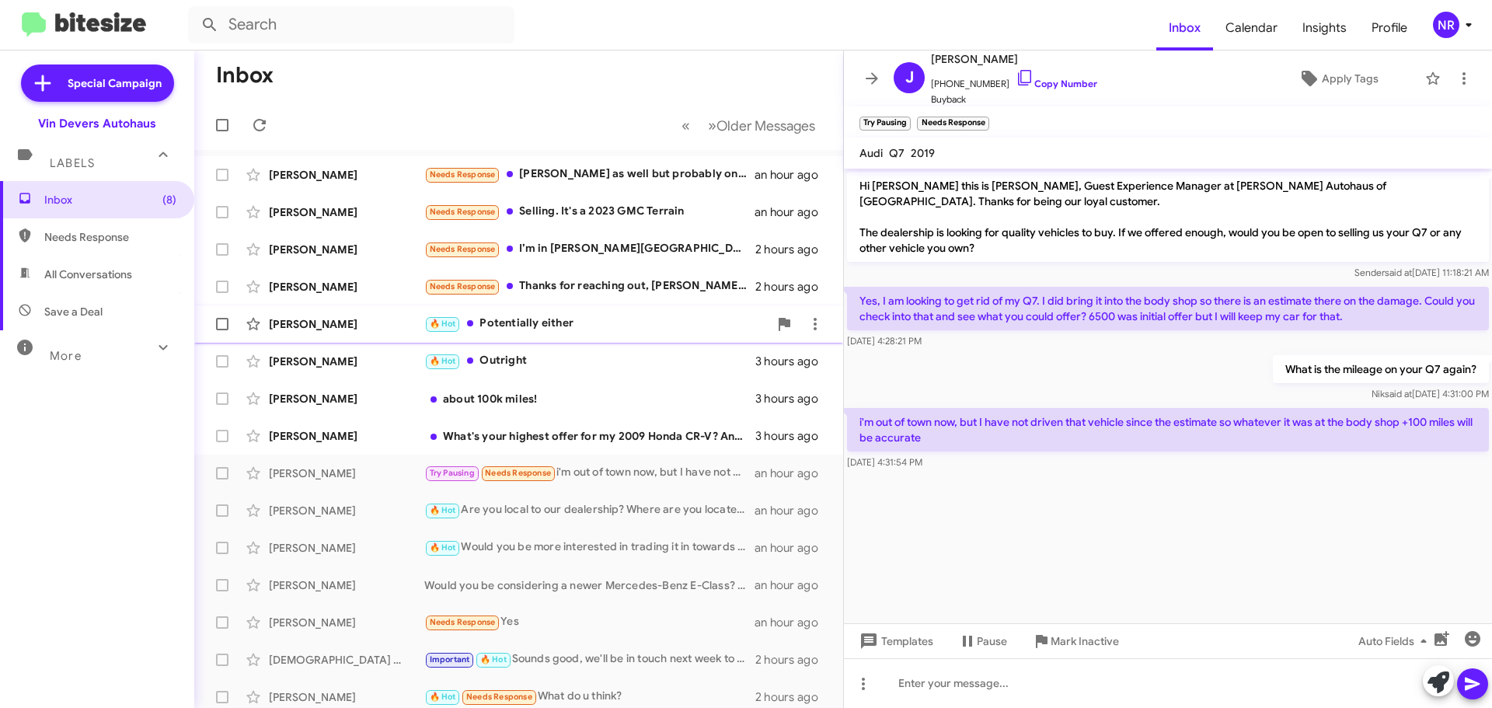
click at [608, 326] on div "🔥 Hot Potentially either" at bounding box center [596, 324] width 344 height 18
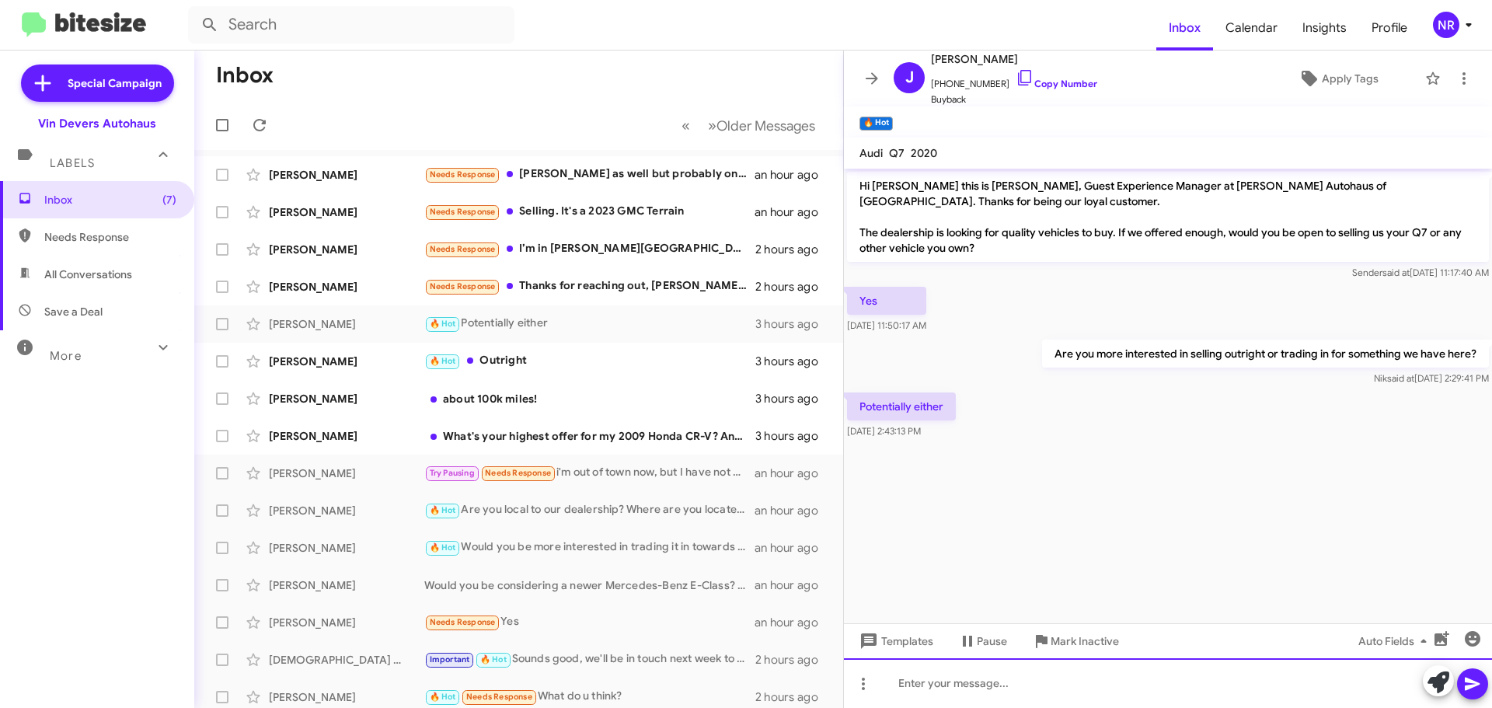
click at [1040, 671] on div at bounding box center [1168, 683] width 648 height 50
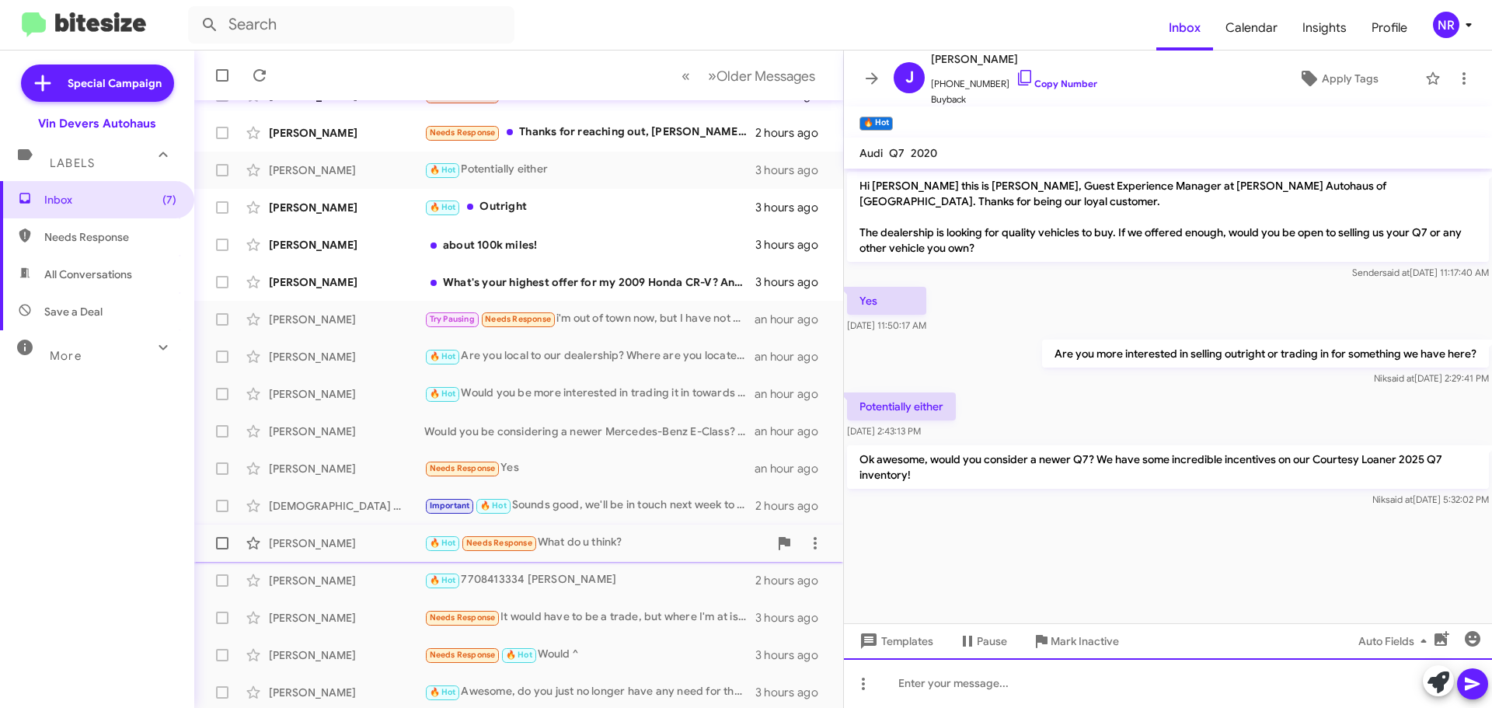
scroll to position [155, 0]
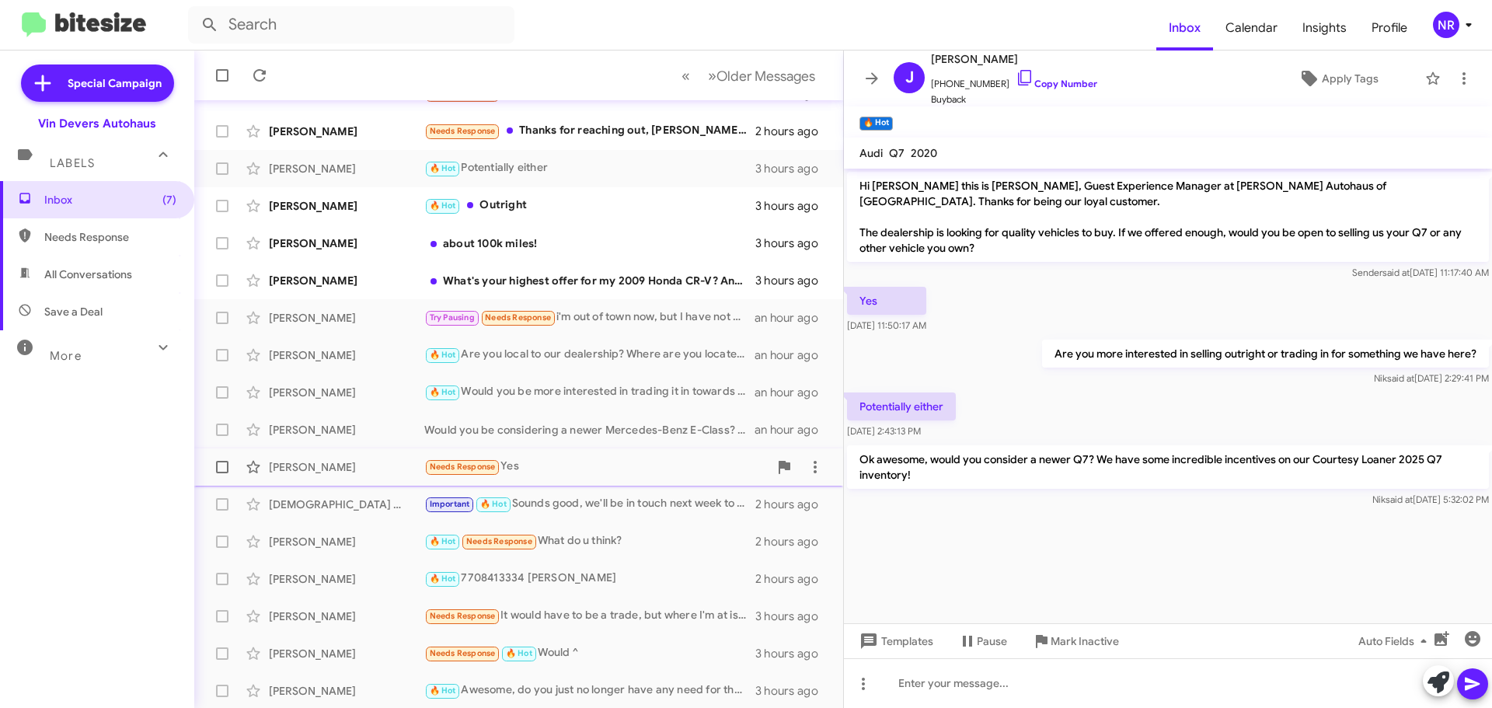
click at [619, 476] on div "Needs Response Yes" at bounding box center [596, 467] width 344 height 18
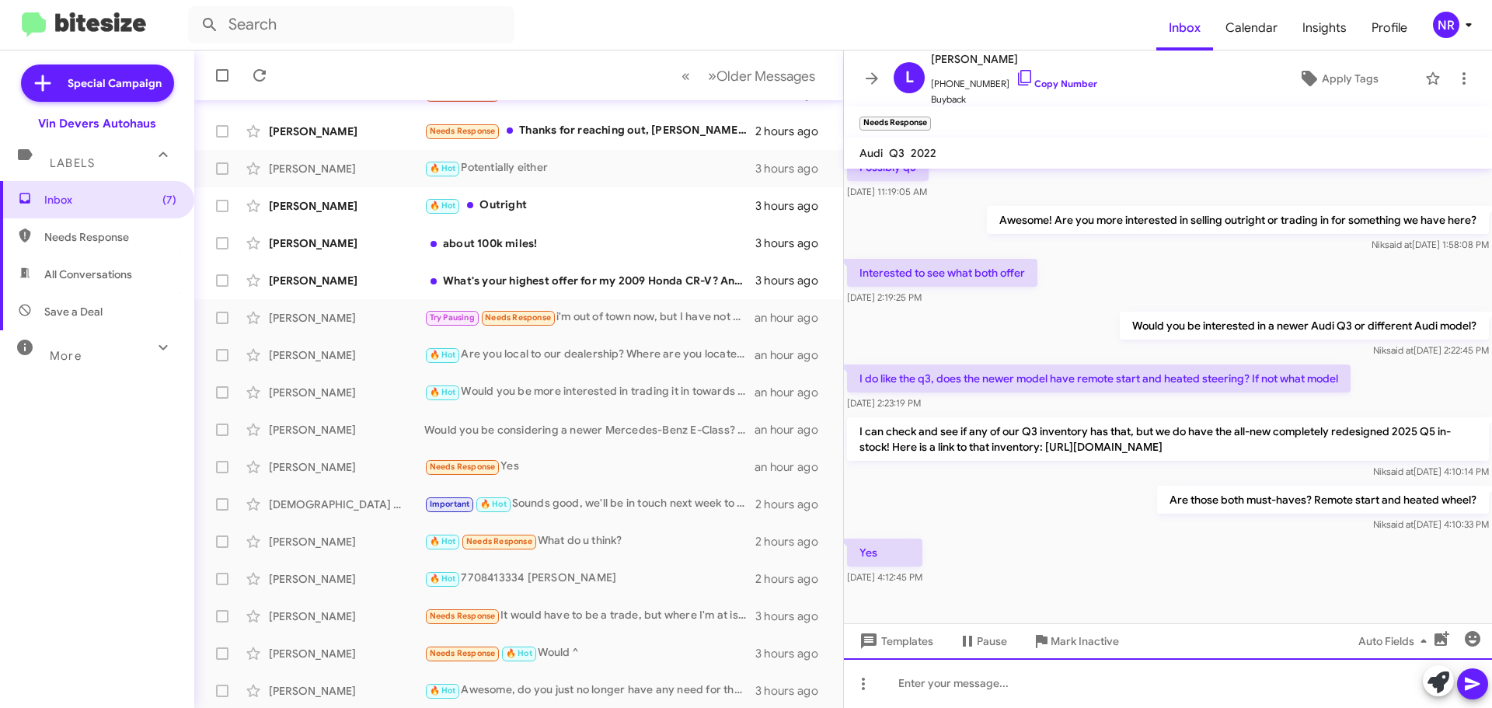
click at [977, 671] on div at bounding box center [1168, 683] width 648 height 50
click at [1194, 683] on div "Ok, let me get with your Audi Brand Specialist, [PERSON_NAME] (he is out of the…" at bounding box center [1168, 683] width 648 height 50
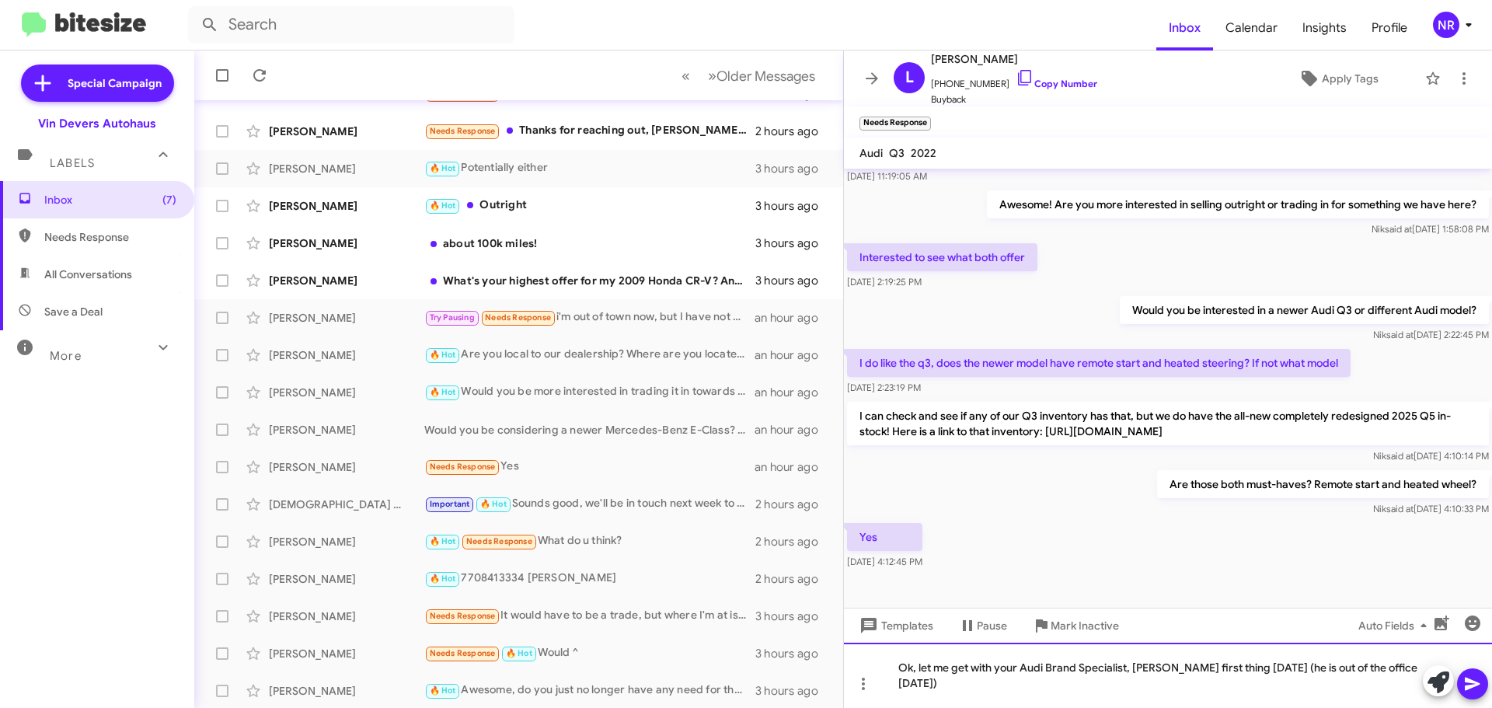
click at [1117, 688] on div "Ok, let me get with your Audi Brand Specialist, [PERSON_NAME] first thing [DATE…" at bounding box center [1168, 675] width 648 height 65
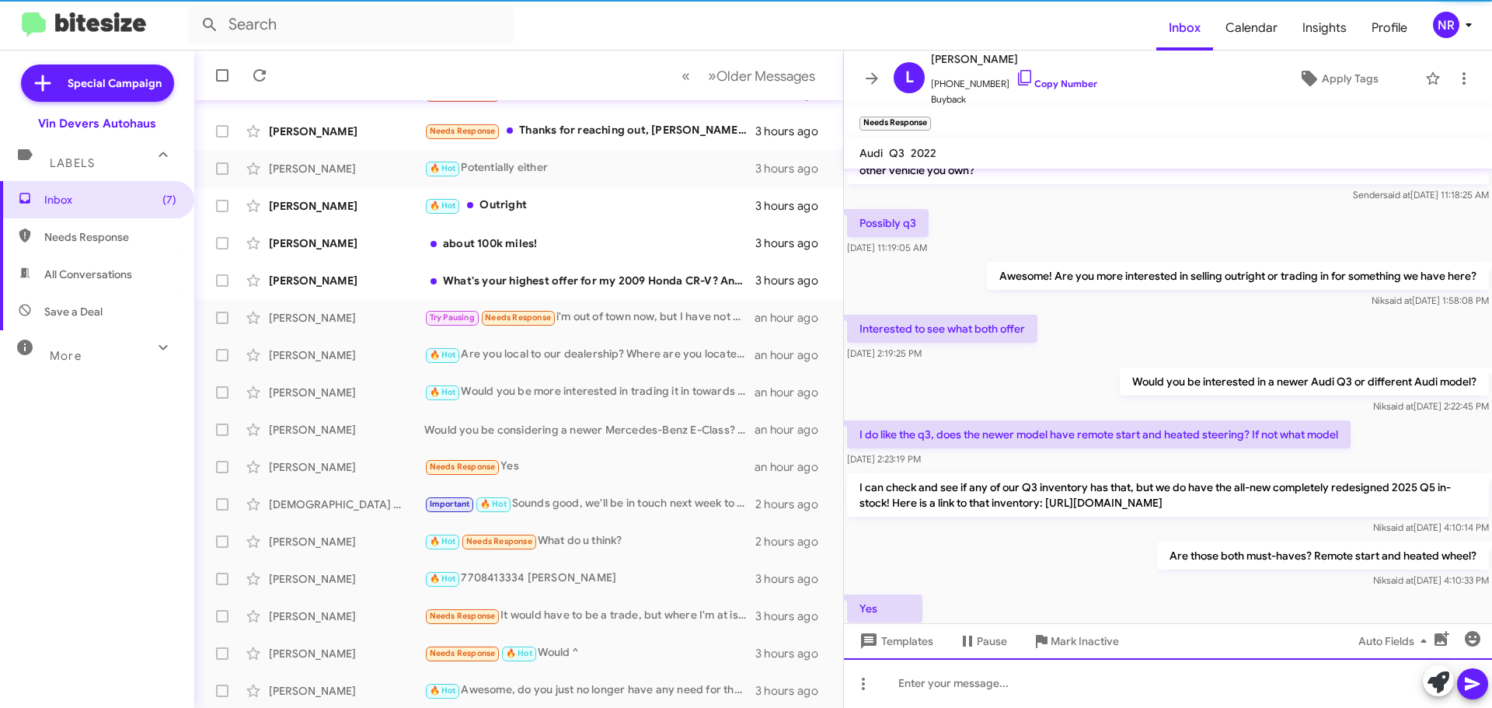
scroll to position [221, 0]
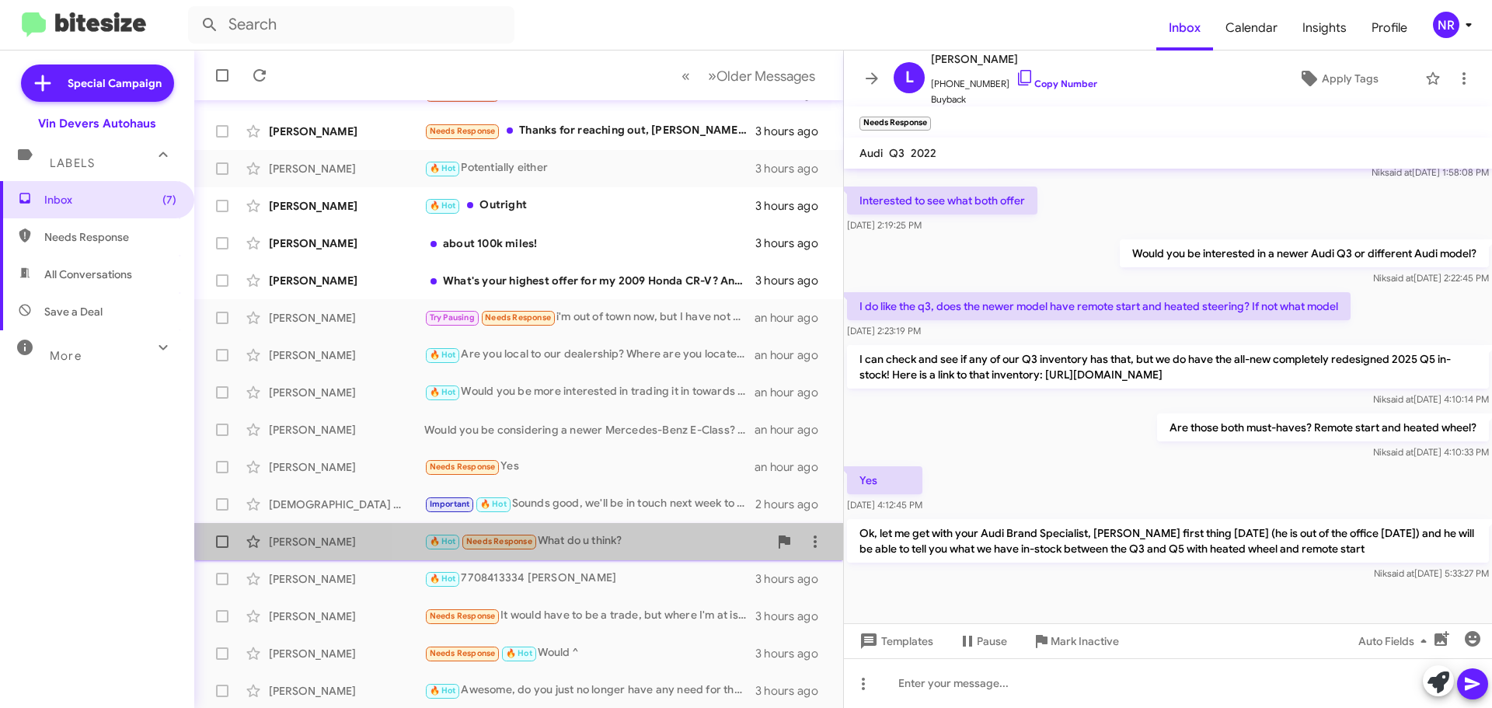
click at [614, 533] on div "🔥 Hot Needs Response What do u think?" at bounding box center [596, 541] width 344 height 18
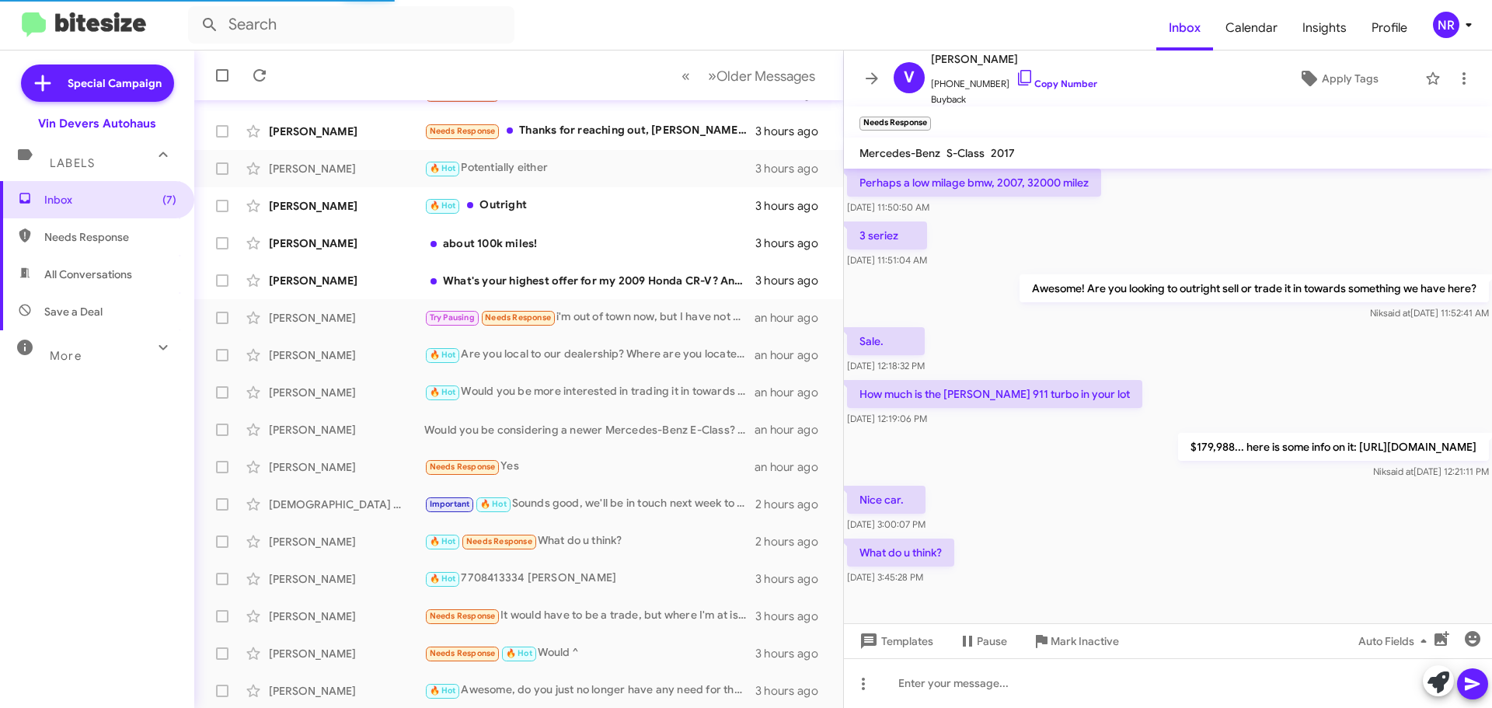
scroll to position [134, 0]
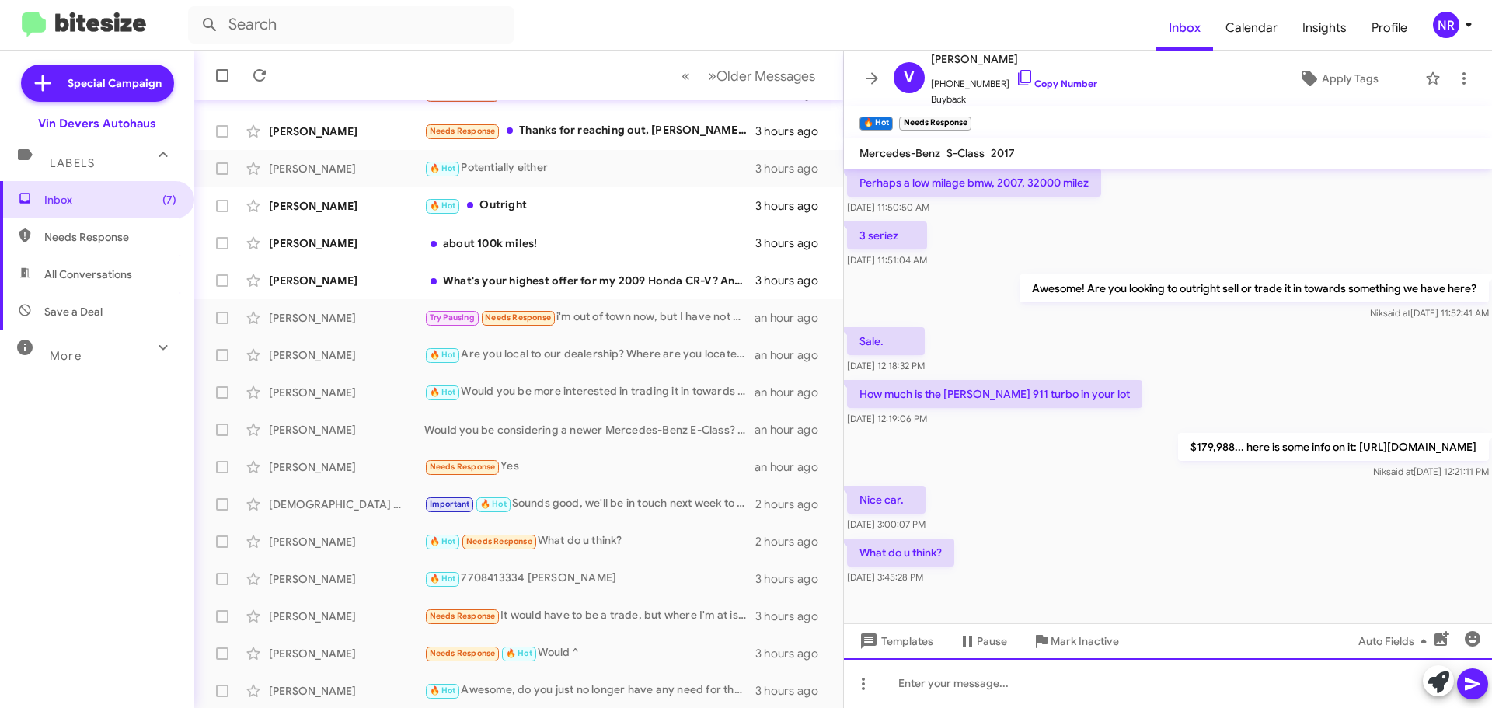
click at [1033, 676] on div at bounding box center [1168, 683] width 648 height 50
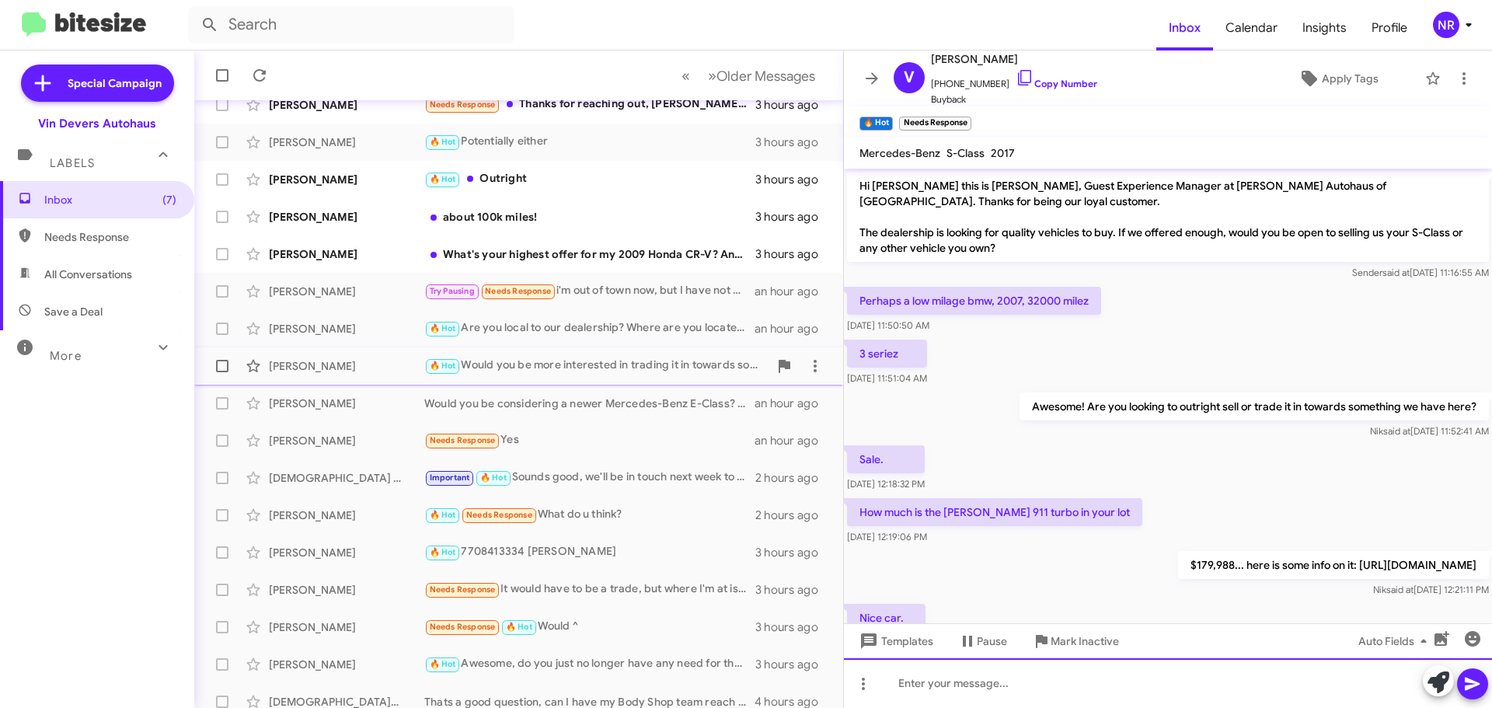
scroll to position [194, 0]
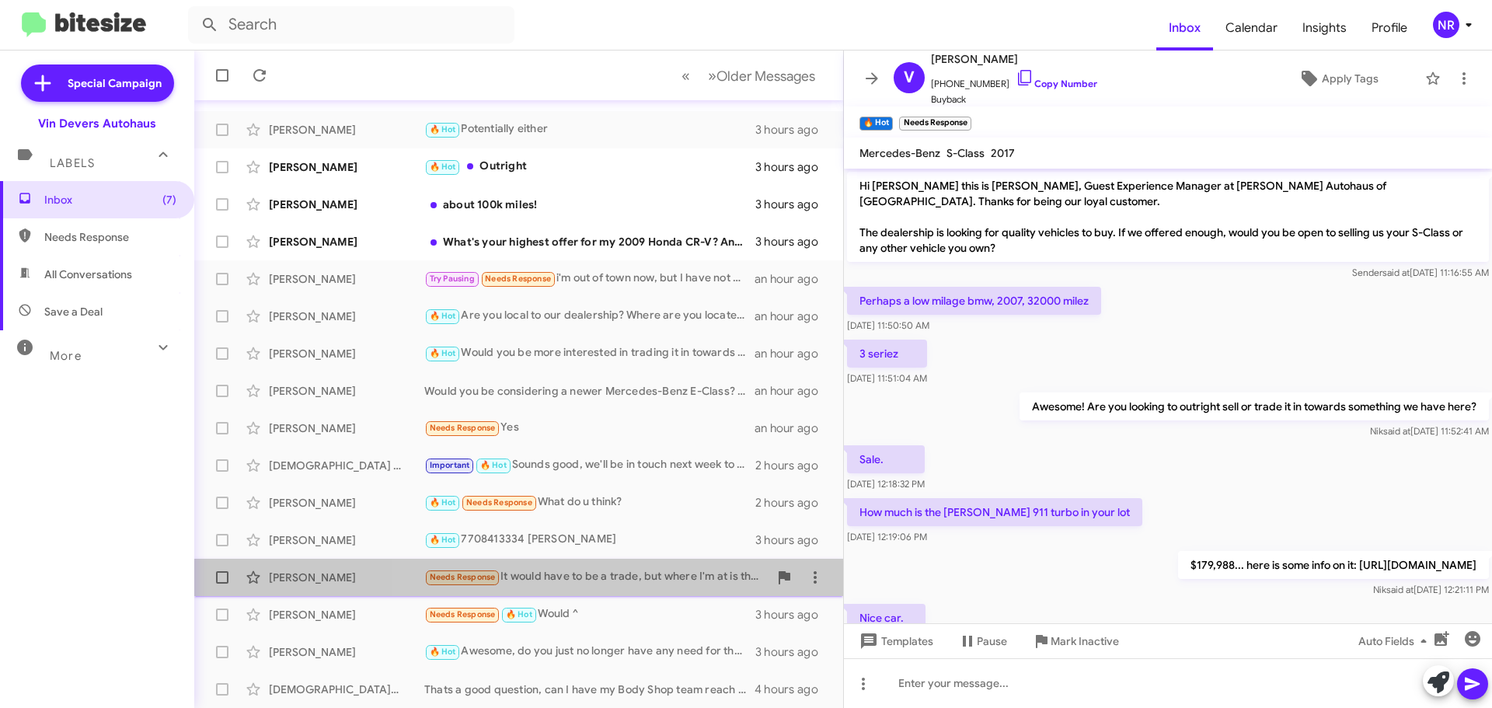
click at [675, 574] on div "Needs Response It would have to be a trade, but where I'm at is that I don't wa…" at bounding box center [596, 577] width 344 height 18
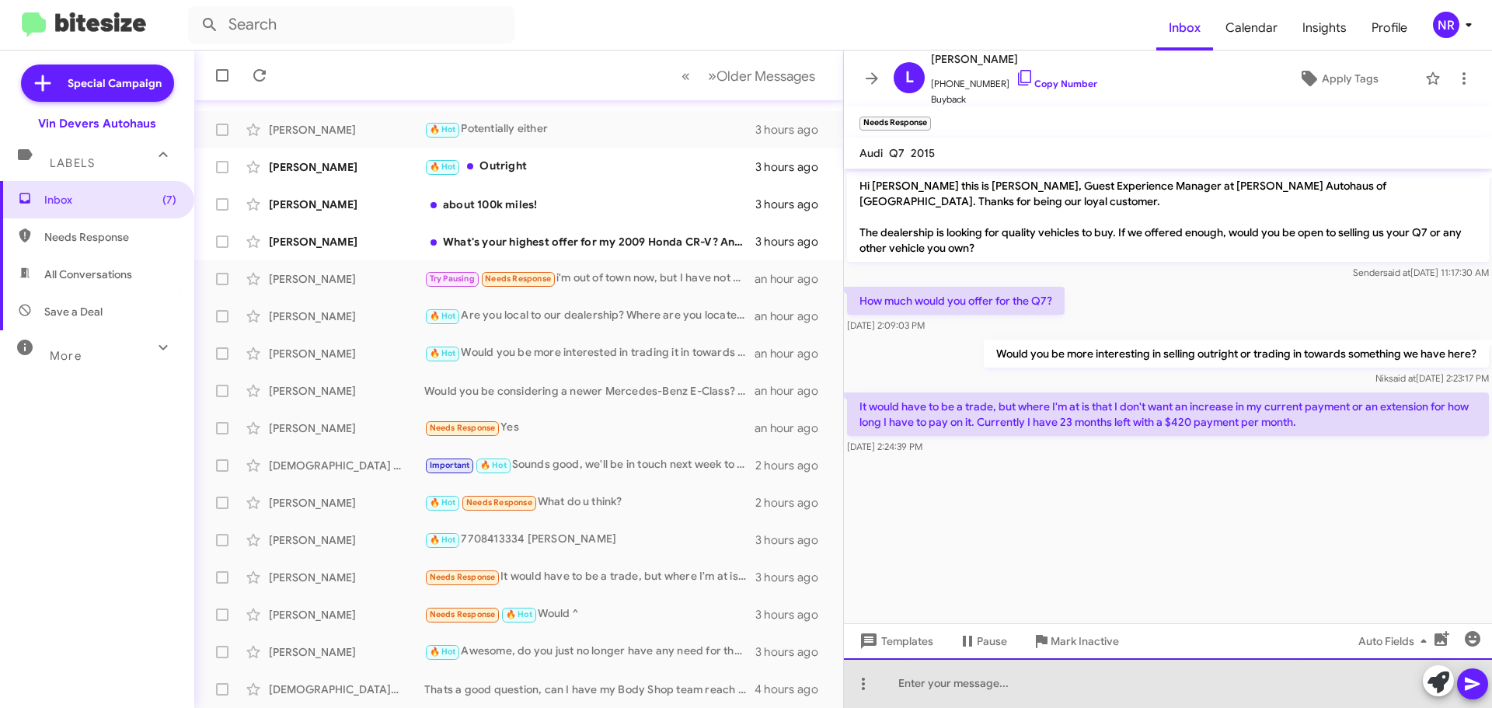
click at [1102, 668] on div at bounding box center [1168, 683] width 648 height 50
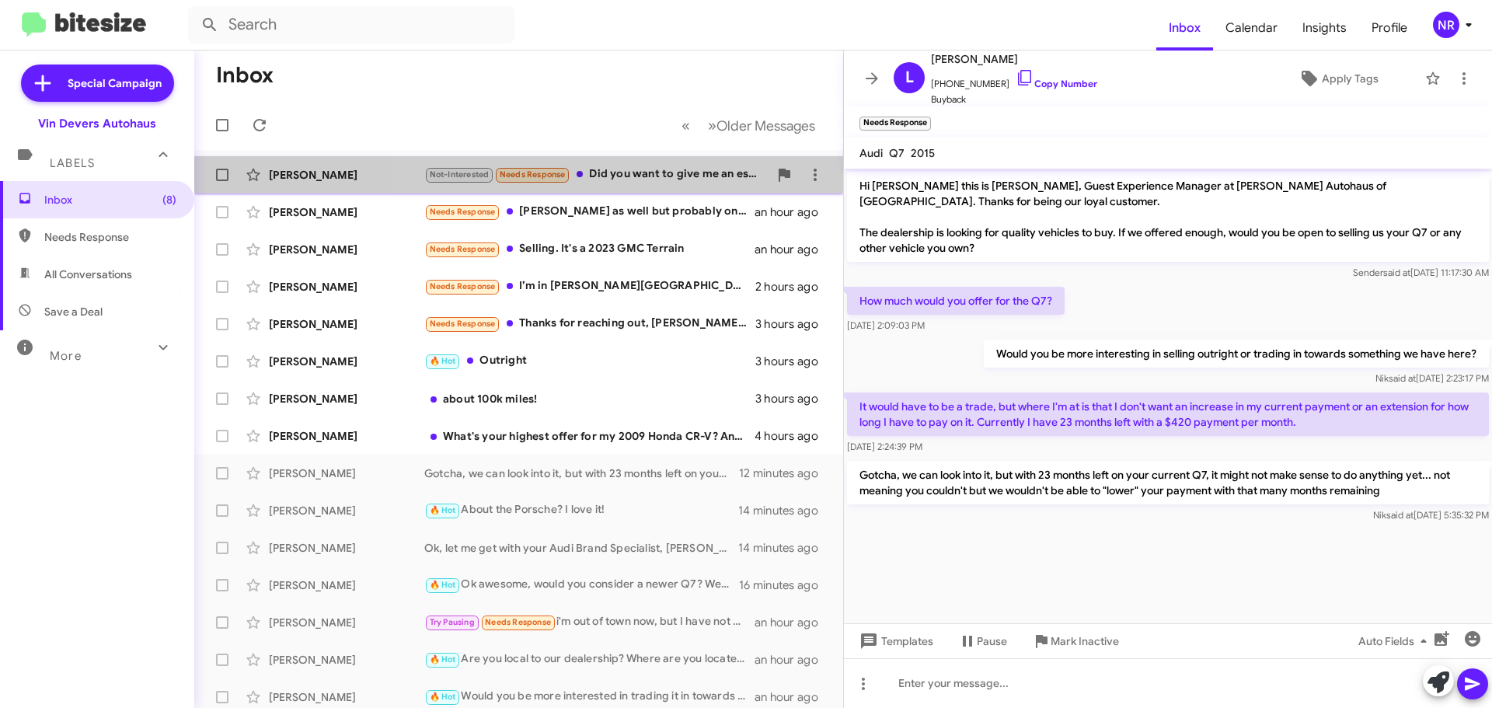
click at [674, 173] on div "Not-Interested Needs Response Did you want to give me an estimate on that one? …" at bounding box center [596, 175] width 344 height 18
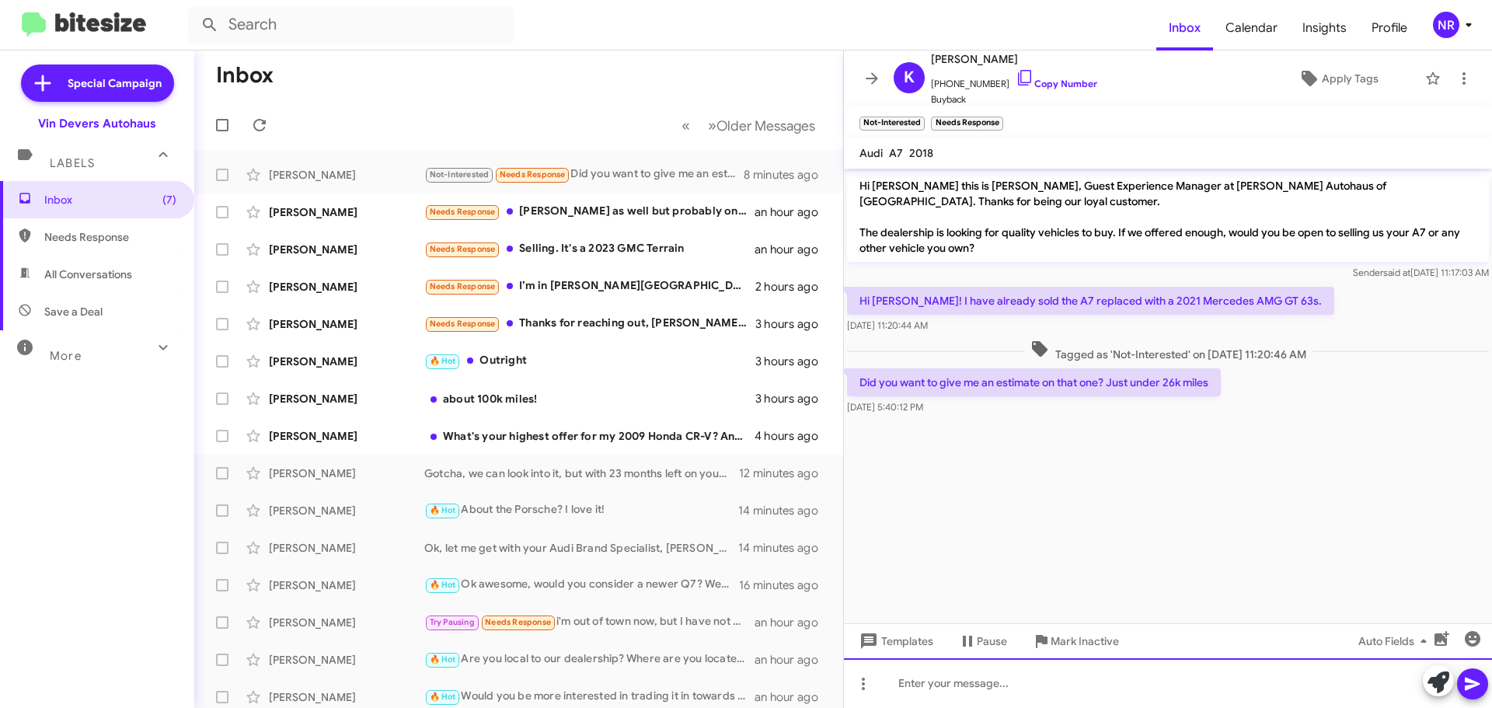
click at [1106, 678] on div at bounding box center [1168, 683] width 648 height 50
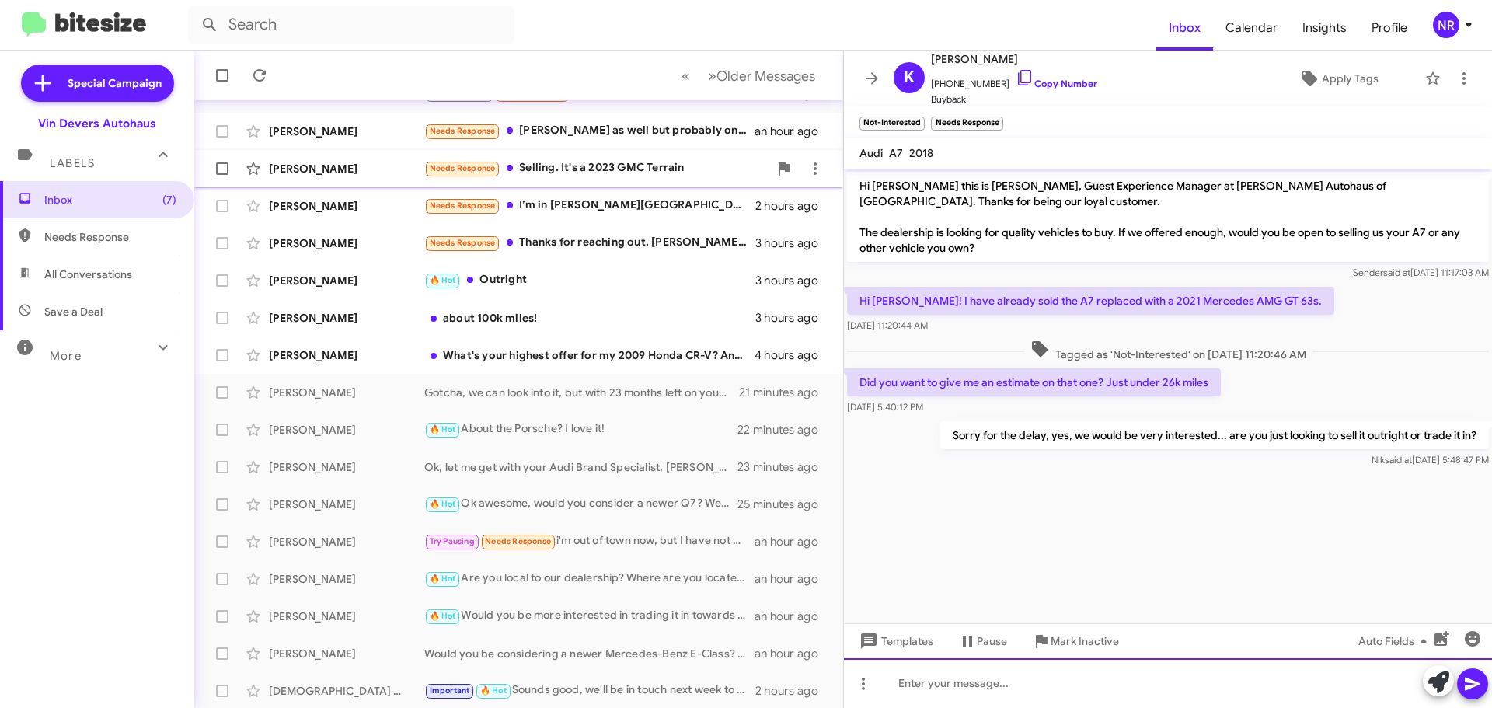
scroll to position [194, 0]
